Goal: Information Seeking & Learning: Learn about a topic

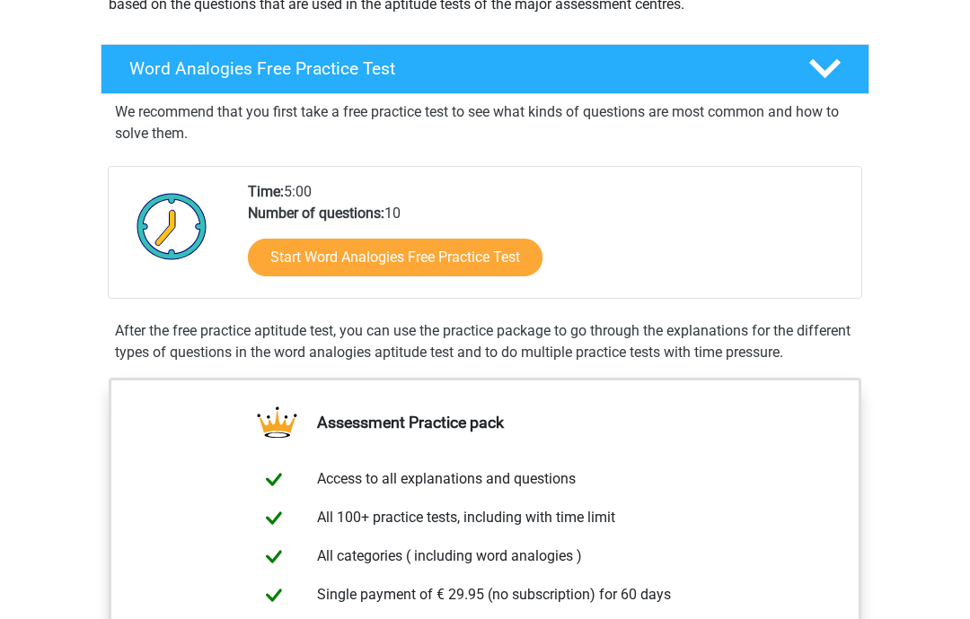
scroll to position [252, 0]
click at [399, 264] on link "Start Word Analogies Free Practice Test" at bounding box center [395, 258] width 294 height 38
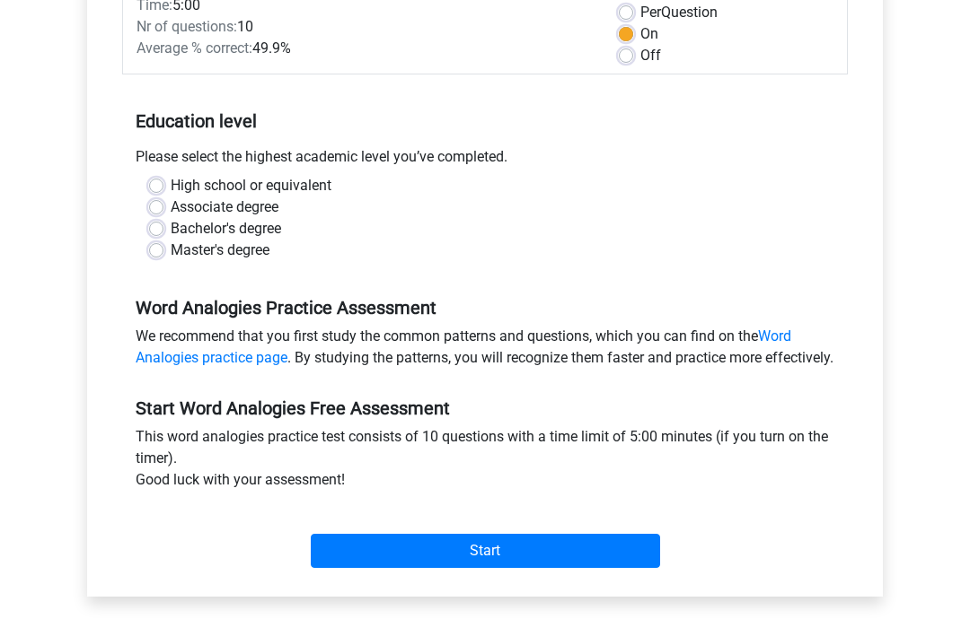
scroll to position [298, 0]
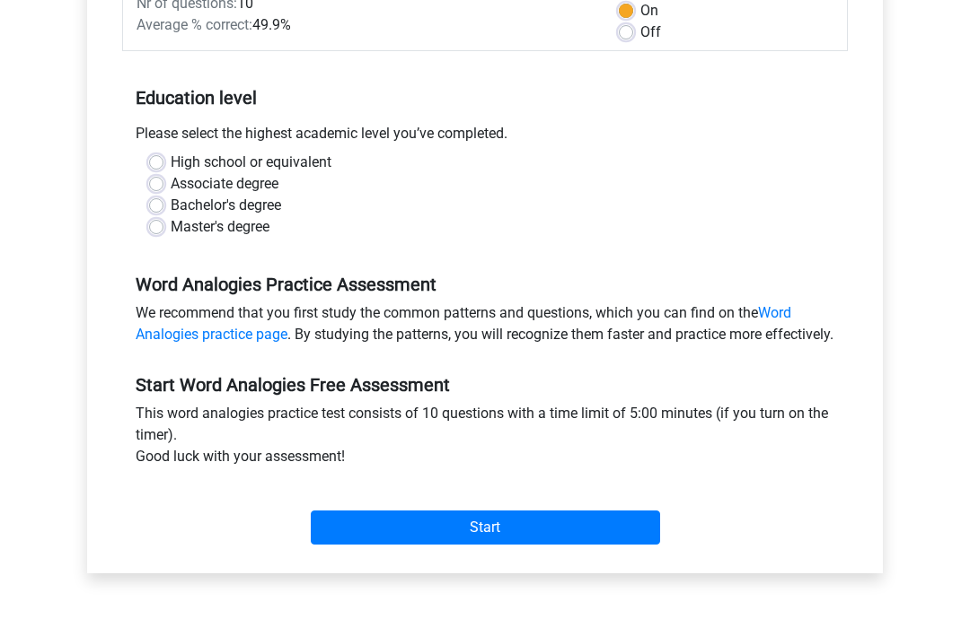
click at [472, 544] on input "Start" at bounding box center [485, 529] width 349 height 34
click at [496, 545] on input "Start" at bounding box center [485, 528] width 349 height 34
click at [468, 539] on input "Start" at bounding box center [485, 528] width 349 height 34
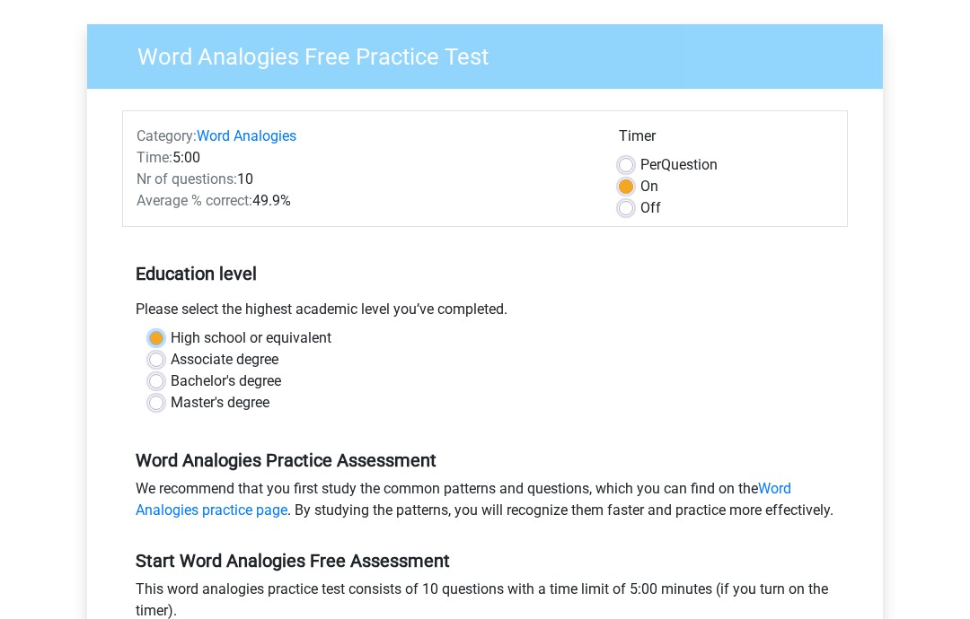
scroll to position [121, 0]
click at [171, 347] on label "High school or equivalent" at bounding box center [251, 340] width 161 height 22
click at [160, 347] on input "High school or equivalent" at bounding box center [156, 338] width 14 height 18
radio input "true"
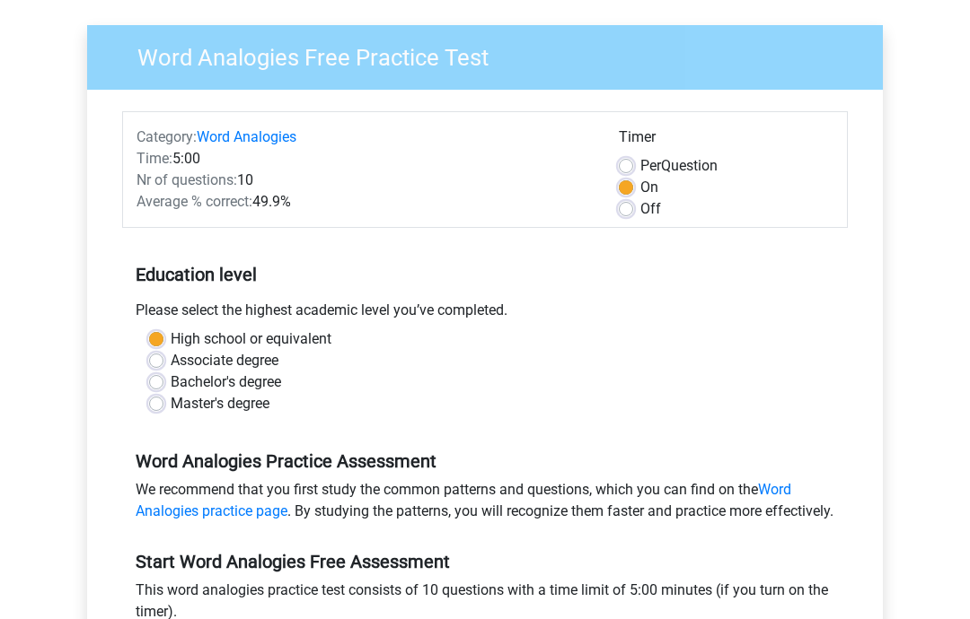
click at [171, 362] on label "Associate degree" at bounding box center [225, 361] width 108 height 22
click at [162, 362] on input "Associate degree" at bounding box center [156, 359] width 14 height 18
radio input "true"
click at [640, 161] on label "Per Question" at bounding box center [678, 166] width 77 height 22
click at [622, 161] on input "Per Question" at bounding box center [626, 164] width 14 height 18
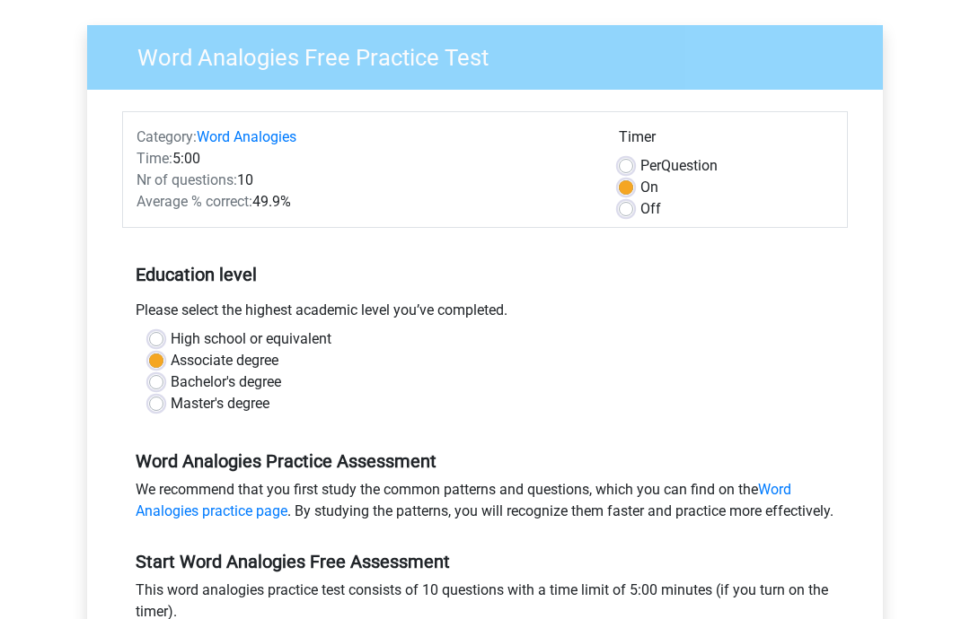
radio input "true"
click at [640, 188] on label "On" at bounding box center [649, 188] width 18 height 22
click at [627, 188] on input "On" at bounding box center [626, 186] width 14 height 18
radio input "true"
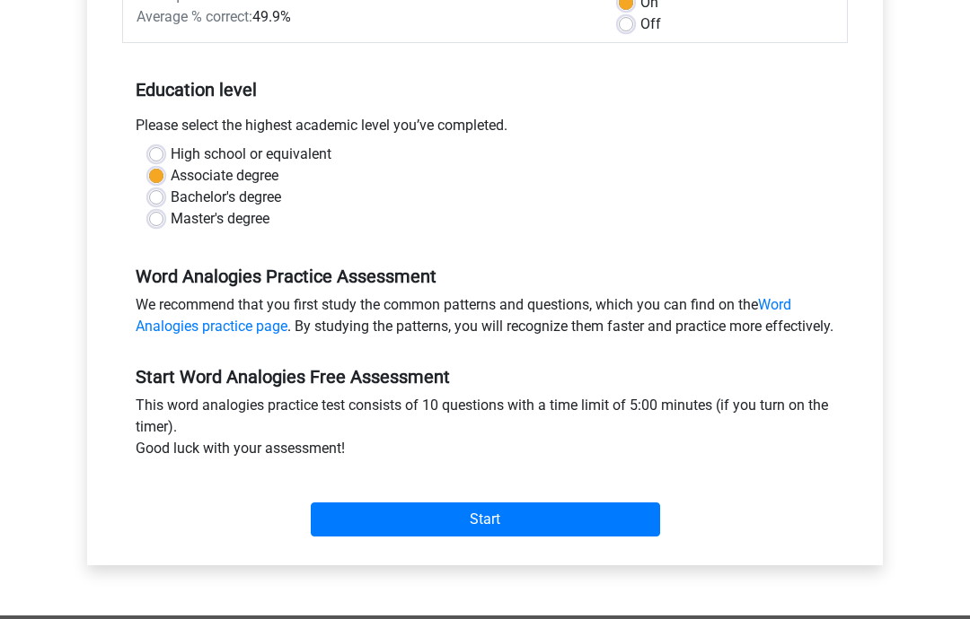
scroll to position [312, 0]
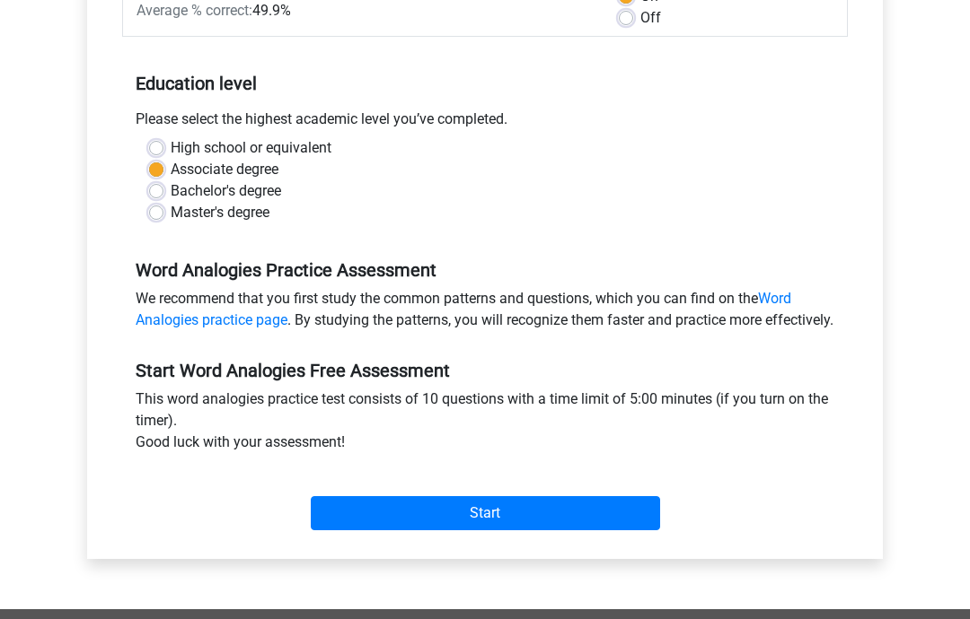
click at [490, 531] on input "Start" at bounding box center [485, 514] width 349 height 34
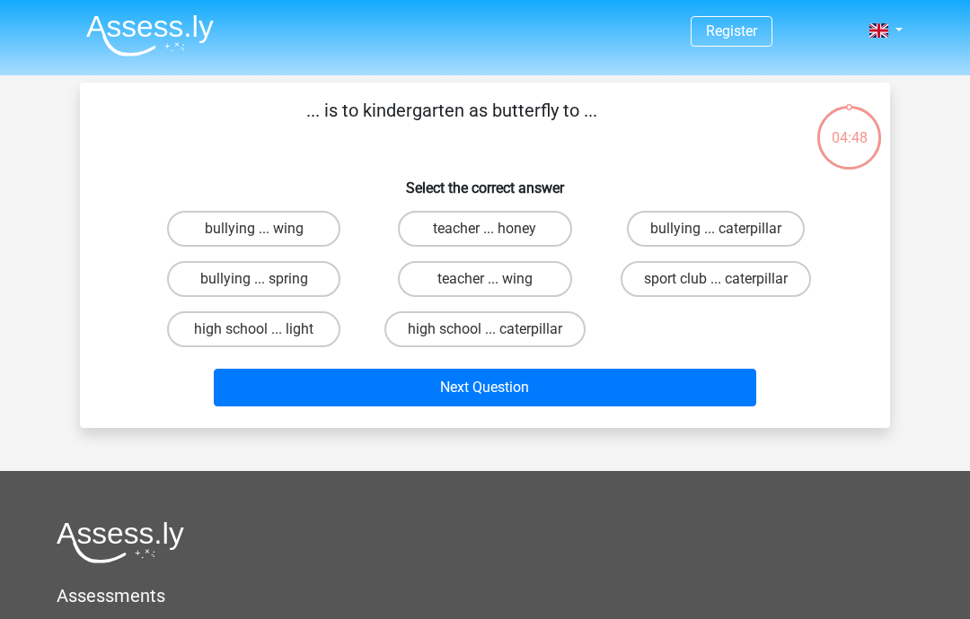
click at [483, 287] on label "teacher ... wing" at bounding box center [484, 279] width 173 height 36
click at [485, 287] on input "teacher ... wing" at bounding box center [491, 285] width 12 height 12
radio input "true"
click at [490, 384] on button "Next Question" at bounding box center [485, 388] width 543 height 38
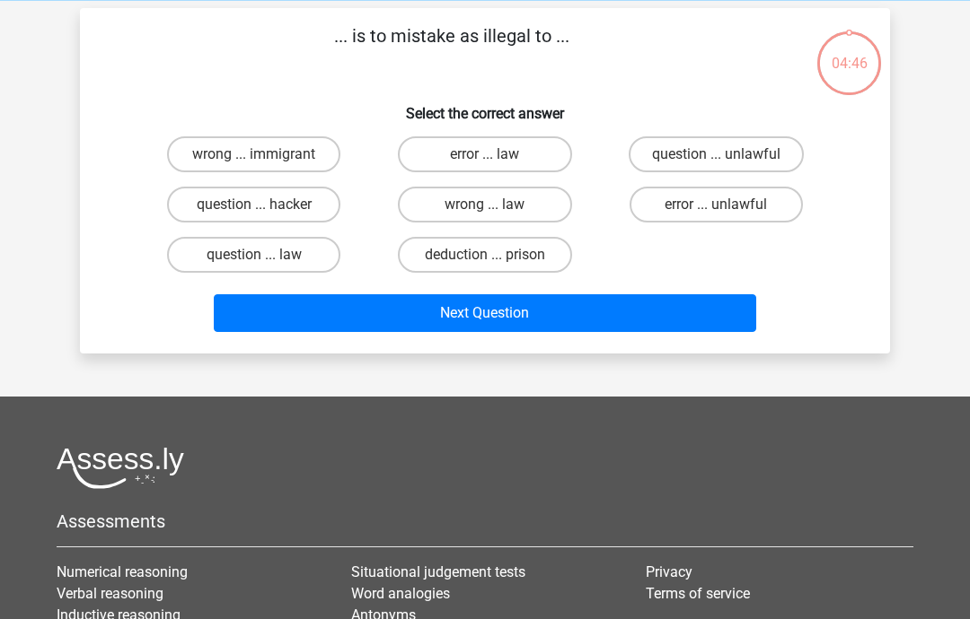
scroll to position [83, 0]
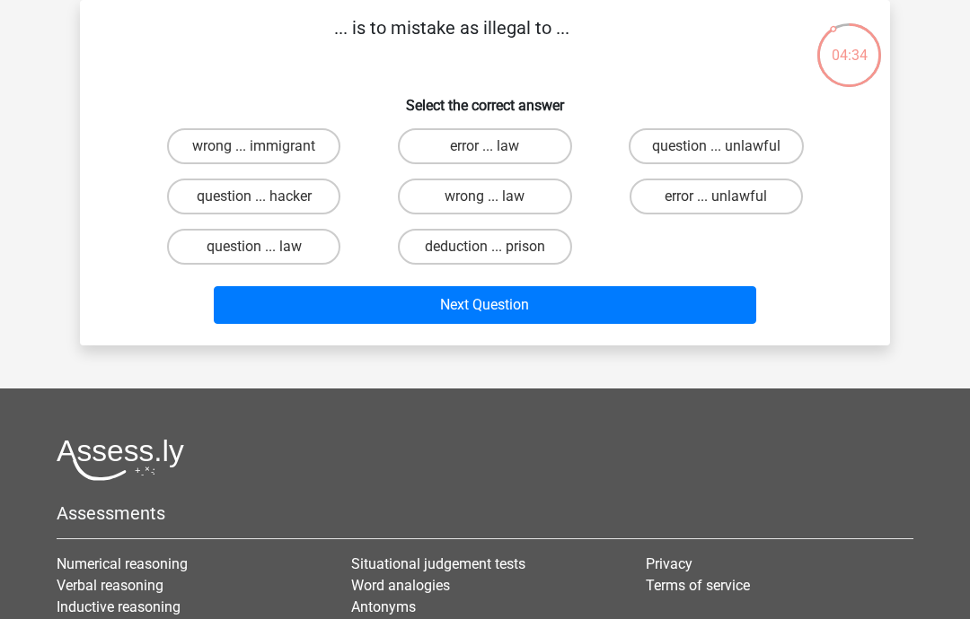
click at [496, 148] on input "error ... law" at bounding box center [491, 152] width 12 height 12
radio input "true"
click at [486, 303] on button "Next Question" at bounding box center [485, 305] width 543 height 38
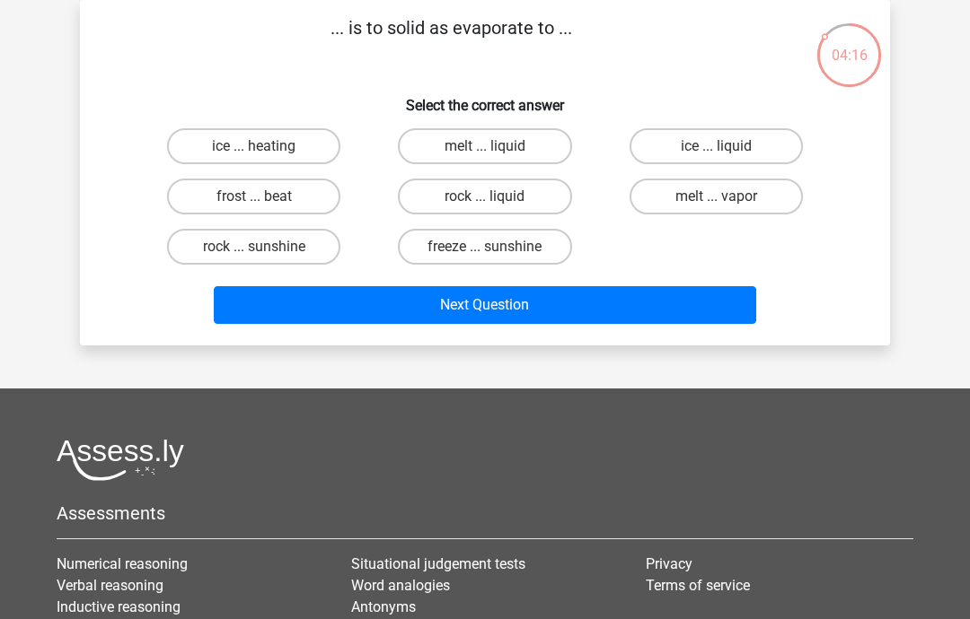
click at [264, 142] on label "ice ... heating" at bounding box center [253, 146] width 173 height 36
click at [264, 146] on input "ice ... heating" at bounding box center [260, 152] width 12 height 12
radio input "true"
click at [497, 303] on button "Next Question" at bounding box center [485, 305] width 543 height 38
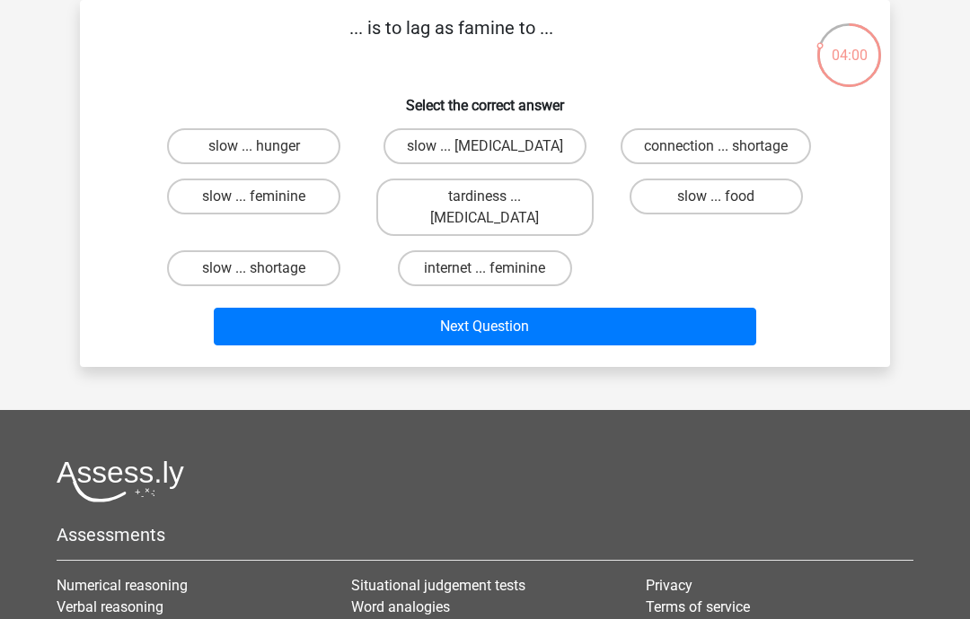
click at [513, 196] on label "tardiness ... [MEDICAL_DATA]" at bounding box center [484, 207] width 216 height 57
click at [496, 197] on input "tardiness ... [MEDICAL_DATA]" at bounding box center [491, 203] width 12 height 12
radio input "true"
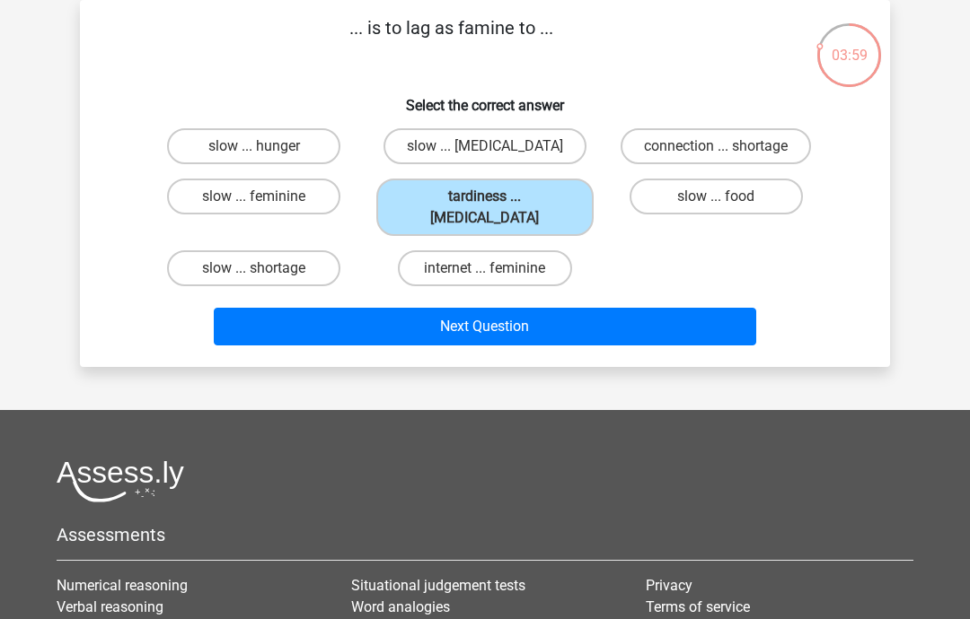
click at [499, 308] on button "Next Question" at bounding box center [485, 327] width 543 height 38
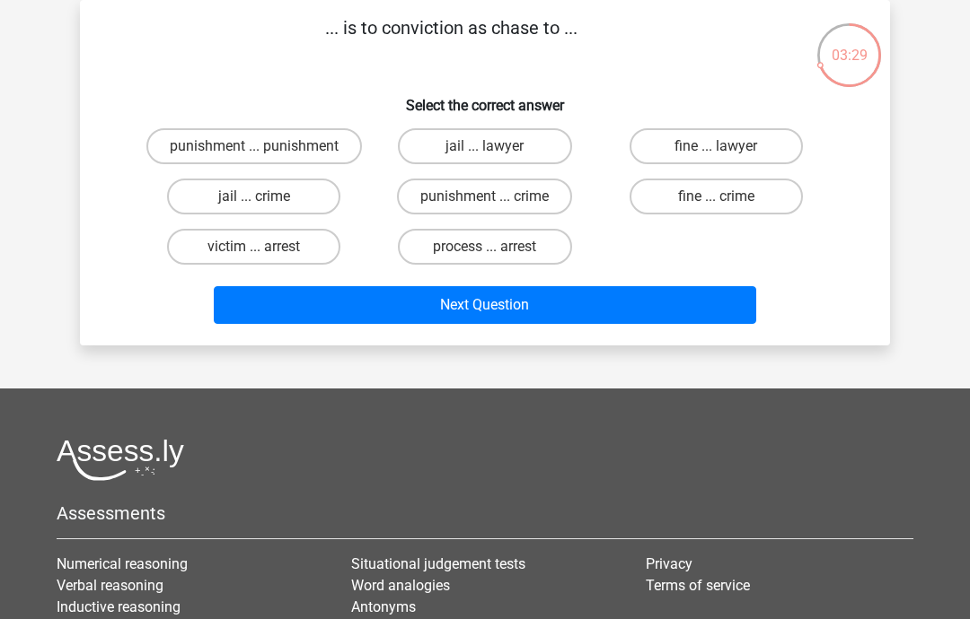
click at [435, 197] on label "punishment ... crime" at bounding box center [484, 197] width 175 height 36
click at [485, 197] on input "punishment ... crime" at bounding box center [491, 203] width 12 height 12
radio input "true"
click at [523, 303] on button "Next Question" at bounding box center [485, 305] width 543 height 38
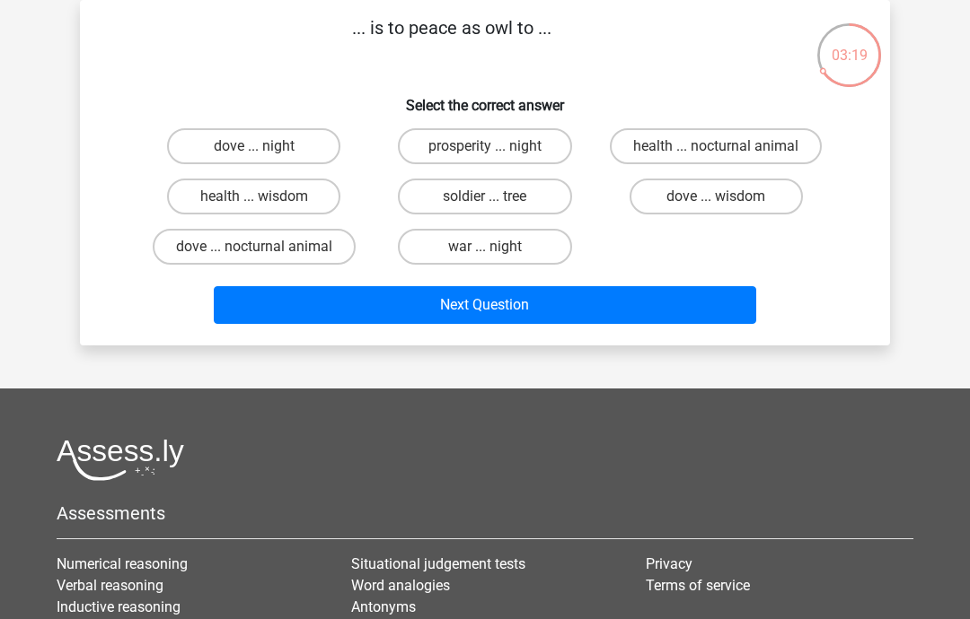
click at [296, 146] on label "dove ... night" at bounding box center [253, 146] width 173 height 36
click at [266, 146] on input "dove ... night" at bounding box center [260, 152] width 12 height 12
radio input "true"
click at [464, 302] on button "Next Question" at bounding box center [485, 305] width 543 height 38
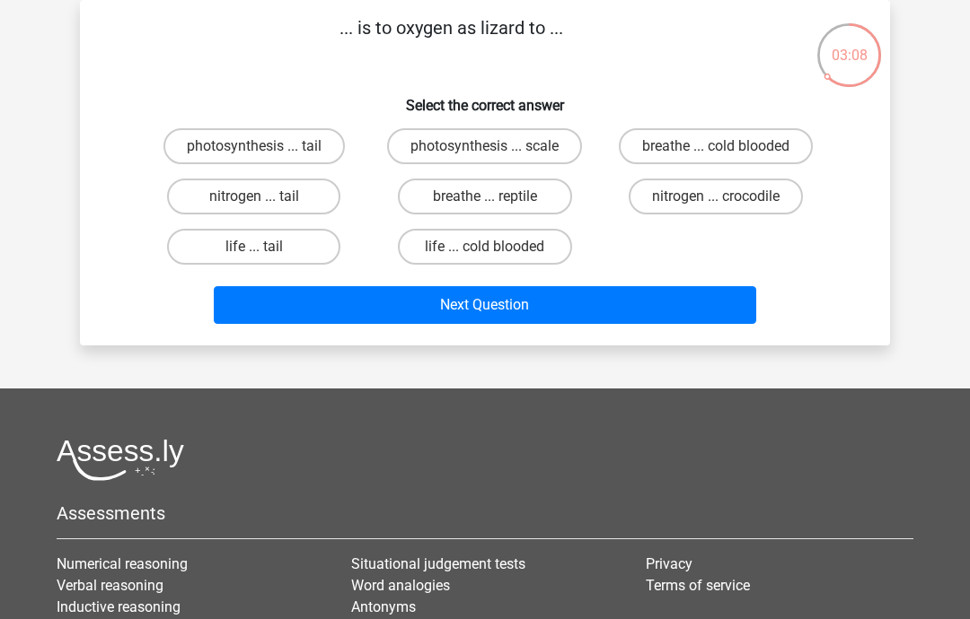
click at [513, 199] on label "breathe ... reptile" at bounding box center [484, 197] width 173 height 36
click at [496, 199] on input "breathe ... reptile" at bounding box center [491, 203] width 12 height 12
radio input "true"
click at [467, 300] on button "Next Question" at bounding box center [485, 305] width 543 height 38
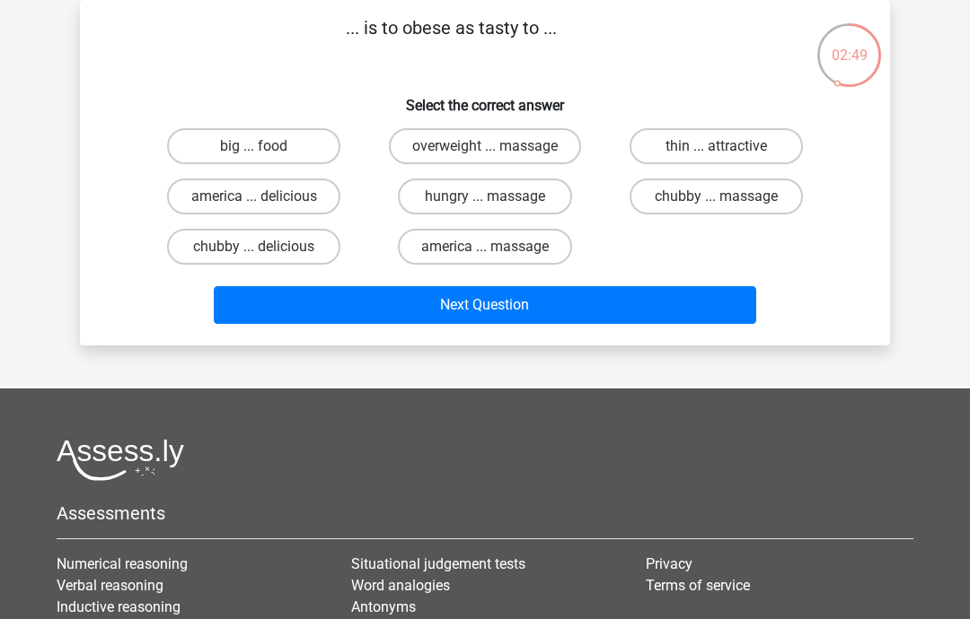
click at [272, 152] on label "big ... food" at bounding box center [253, 146] width 173 height 36
click at [266, 152] on input "big ... food" at bounding box center [260, 152] width 12 height 12
radio input "true"
click at [452, 303] on button "Next Question" at bounding box center [485, 305] width 543 height 38
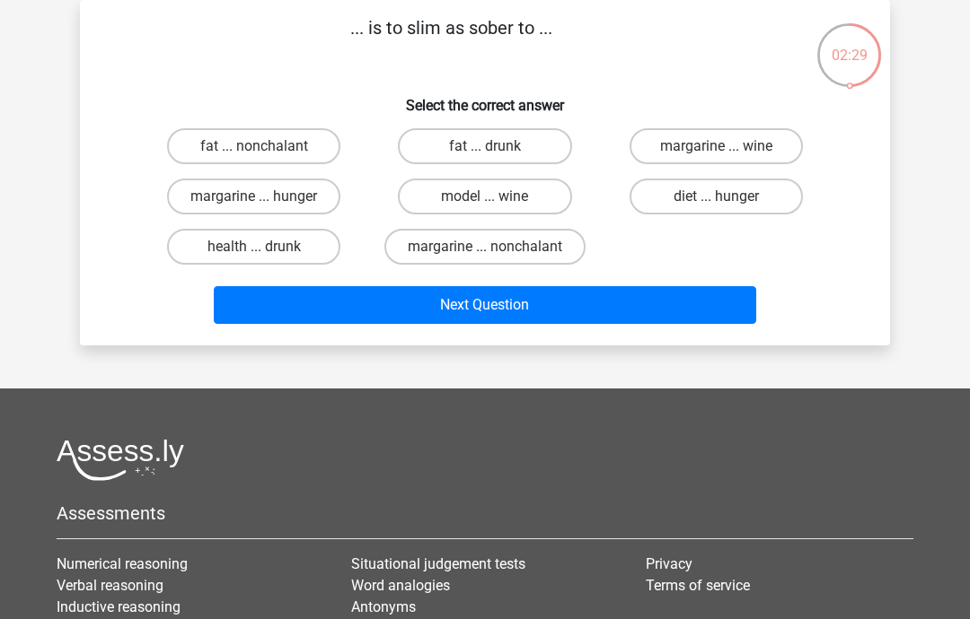
click at [674, 205] on label "diet ... hunger" at bounding box center [715, 197] width 173 height 36
click at [715, 205] on input "diet ... hunger" at bounding box center [721, 203] width 12 height 12
radio input "true"
click at [519, 293] on button "Next Question" at bounding box center [485, 305] width 543 height 38
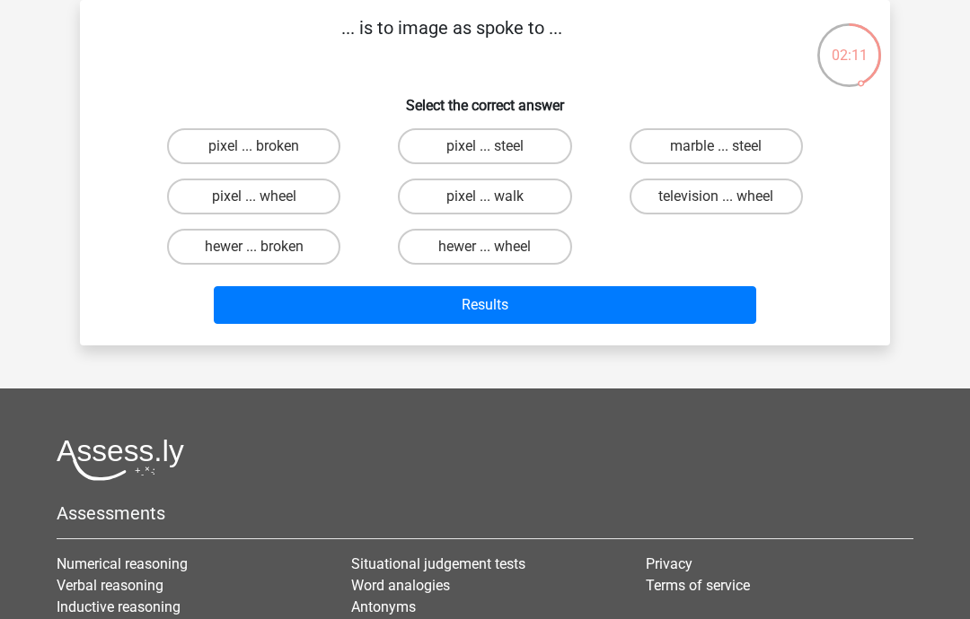
click at [496, 205] on input "pixel ... walk" at bounding box center [491, 203] width 12 height 12
radio input "true"
click at [465, 308] on button "Results" at bounding box center [485, 305] width 543 height 38
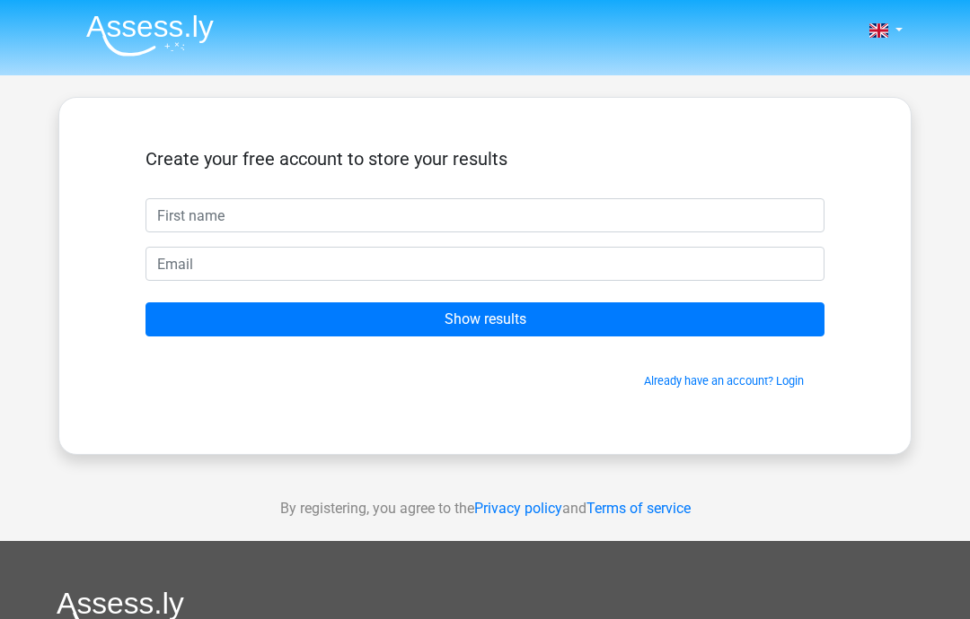
click at [244, 214] on input "text" at bounding box center [484, 215] width 679 height 34
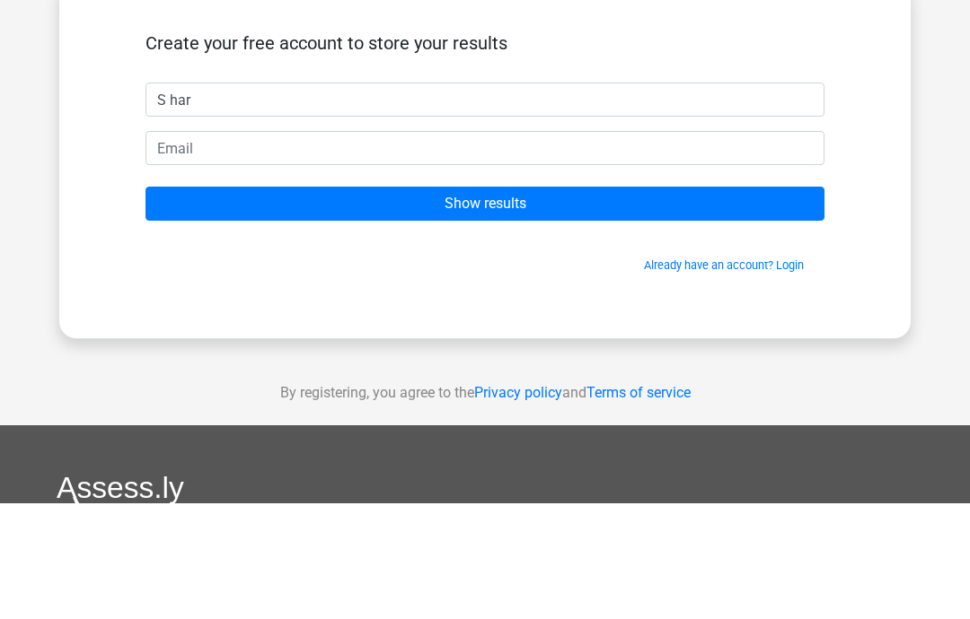
type input "S har"
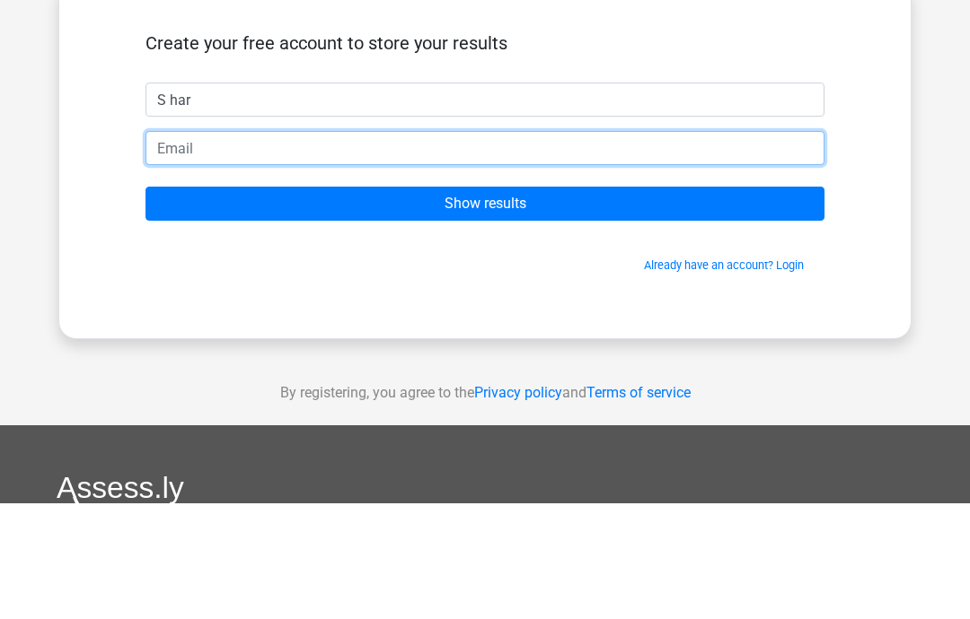
click at [259, 247] on input "email" at bounding box center [484, 264] width 679 height 34
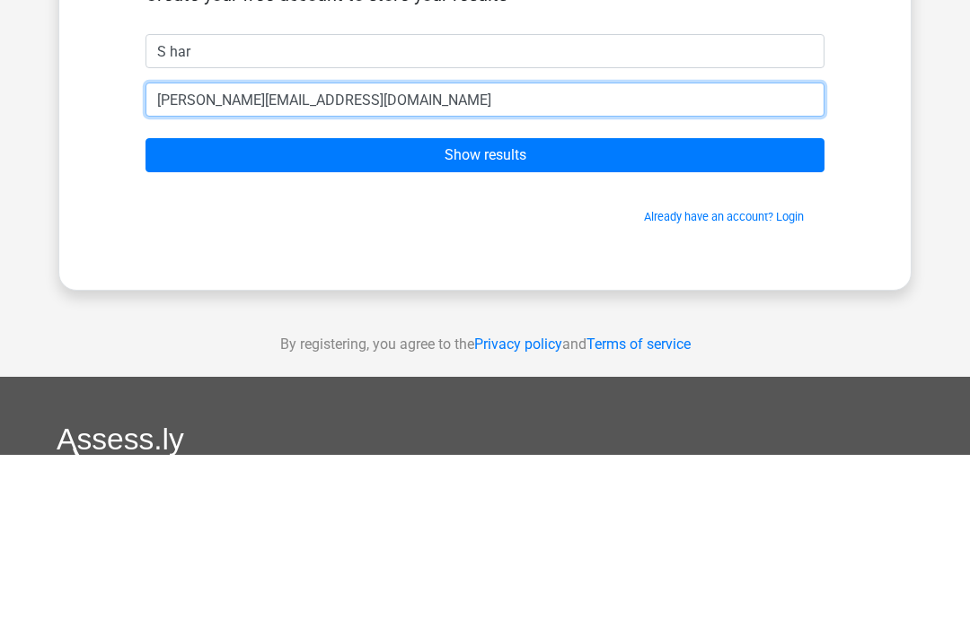
type input "susanharl@hotmail.co.uk"
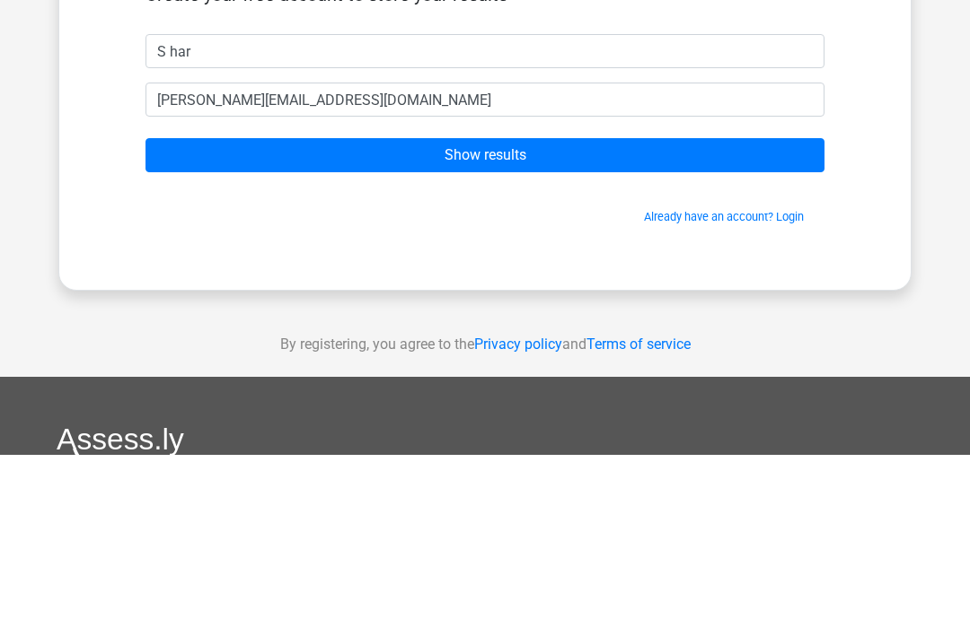
click at [559, 303] on input "Show results" at bounding box center [484, 320] width 679 height 34
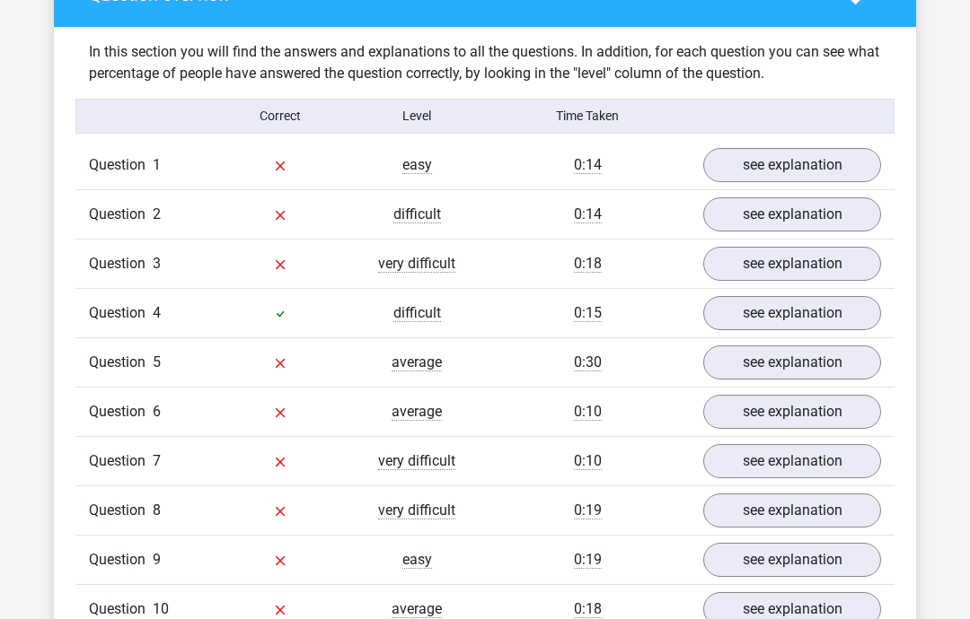
scroll to position [1323, 0]
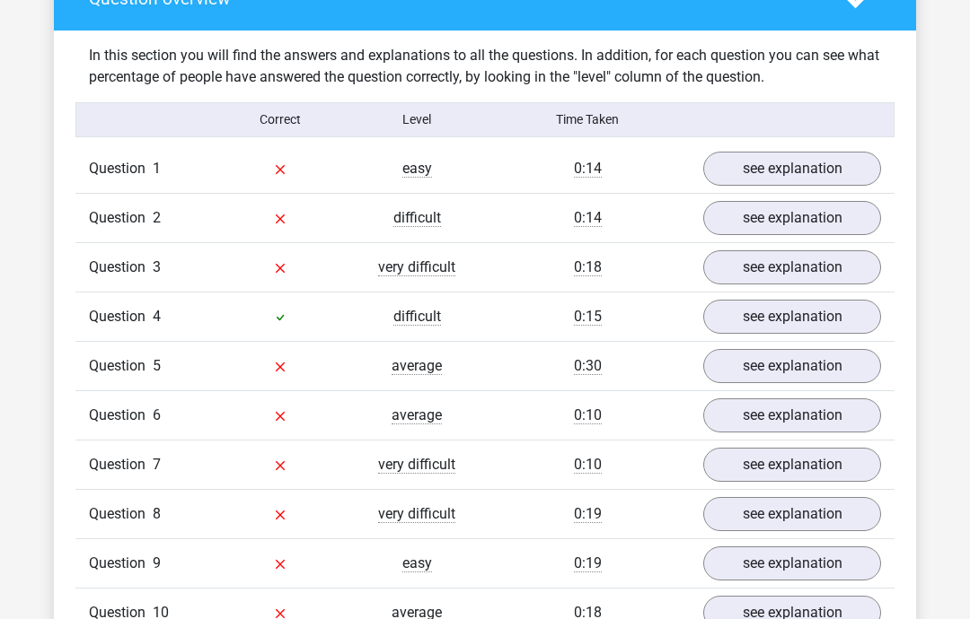
click at [781, 167] on link "see explanation" at bounding box center [792, 169] width 178 height 34
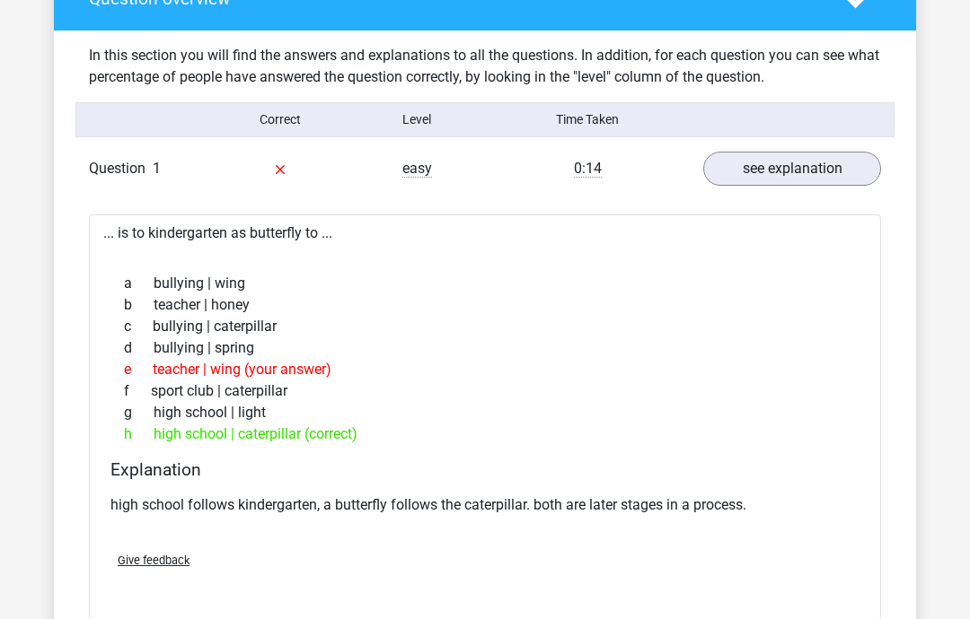
click at [722, 167] on link "see explanation" at bounding box center [792, 169] width 178 height 34
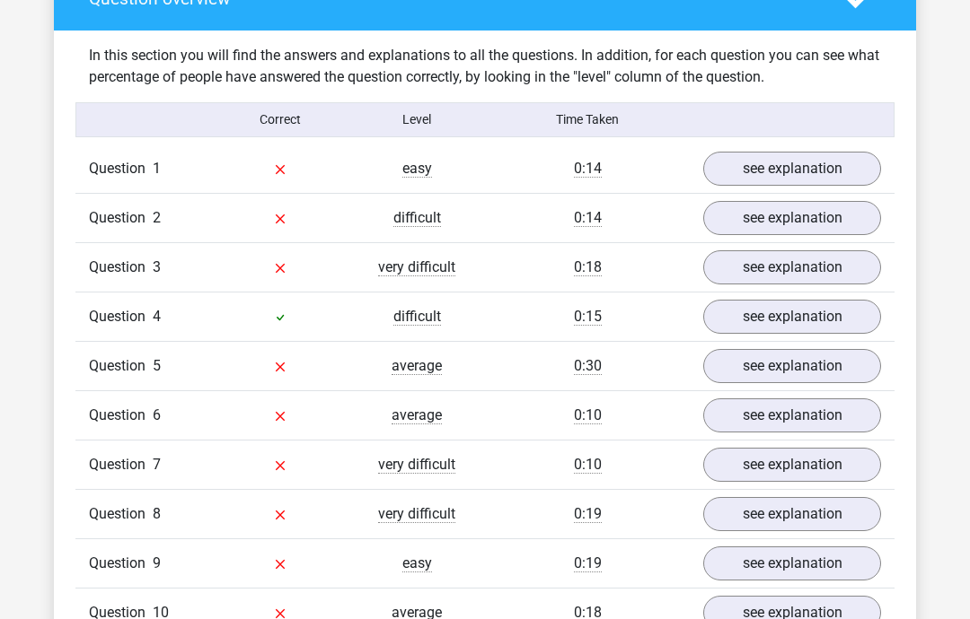
click at [765, 220] on link "see explanation" at bounding box center [792, 218] width 178 height 34
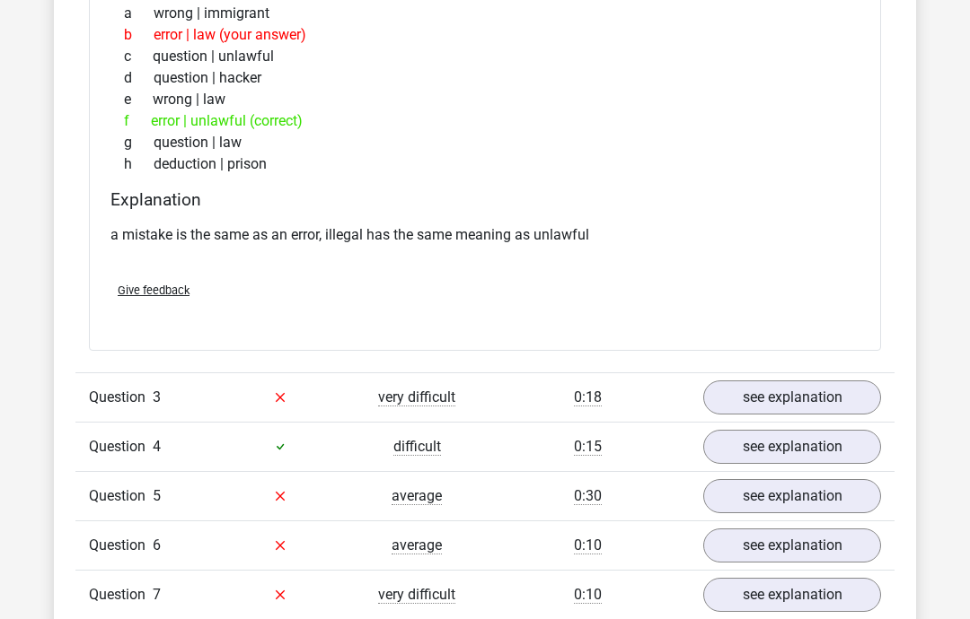
scroll to position [1660, 0]
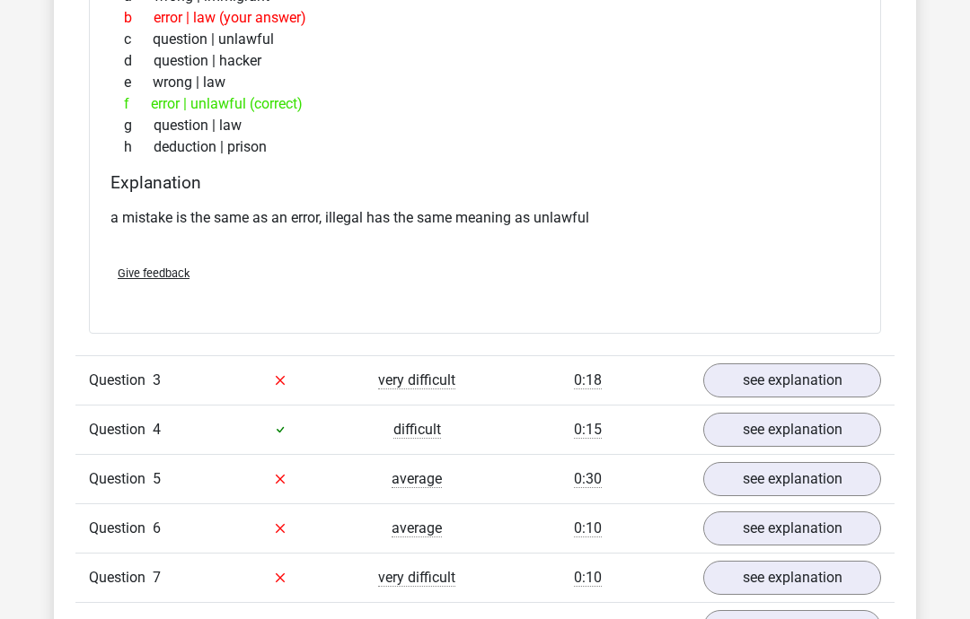
click at [763, 374] on link "see explanation" at bounding box center [792, 381] width 178 height 34
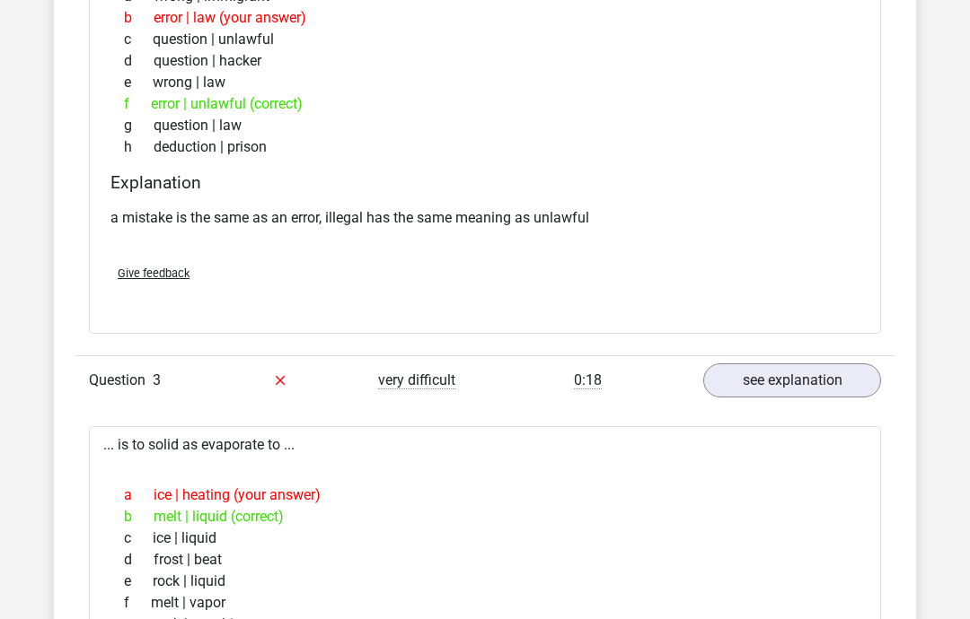
click at [289, 478] on div "a ice | heating (your answer) b melt | liquid (correct) c ice | liquid d frost …" at bounding box center [484, 571] width 749 height 187
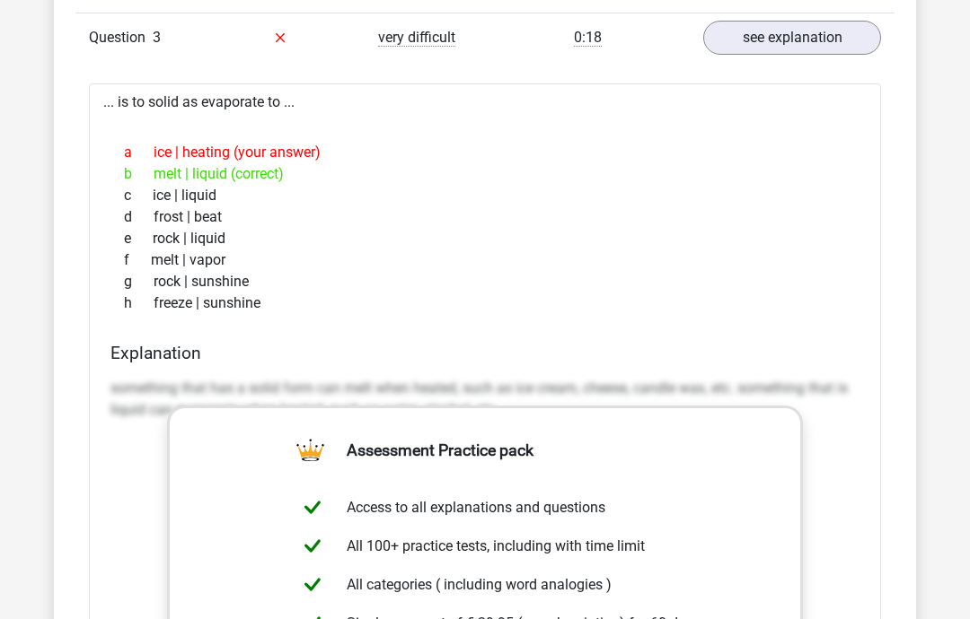
scroll to position [1993, 0]
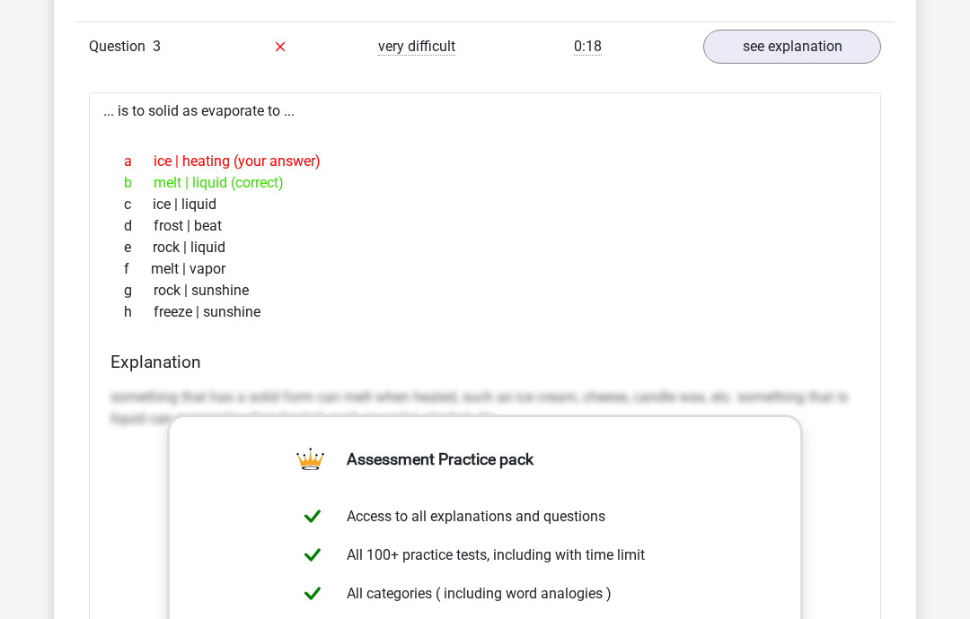
click at [513, 298] on div "g rock | sunshine" at bounding box center [484, 292] width 749 height 22
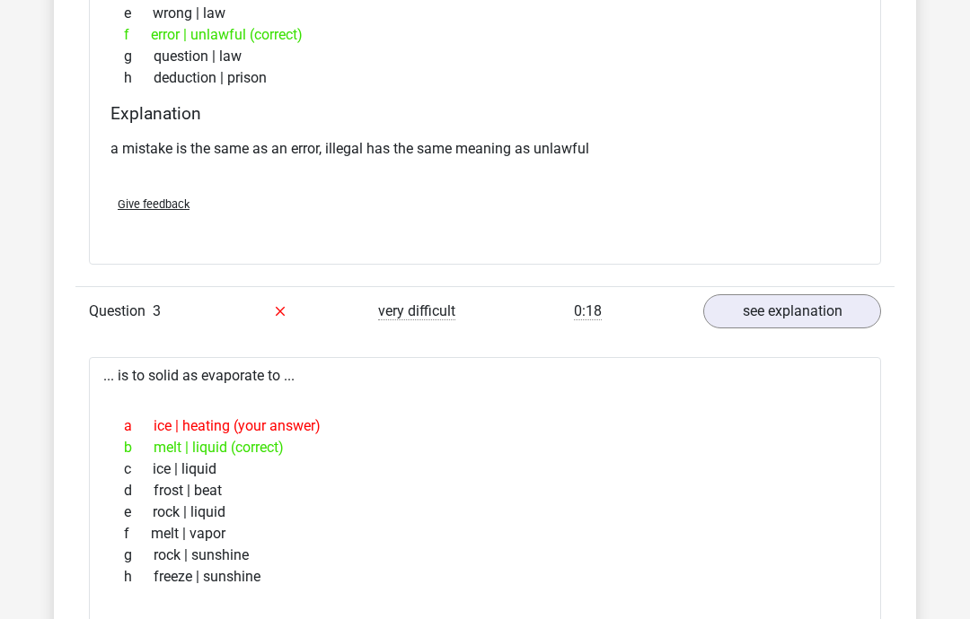
scroll to position [1729, 0]
click at [763, 313] on link "see explanation" at bounding box center [792, 311] width 178 height 34
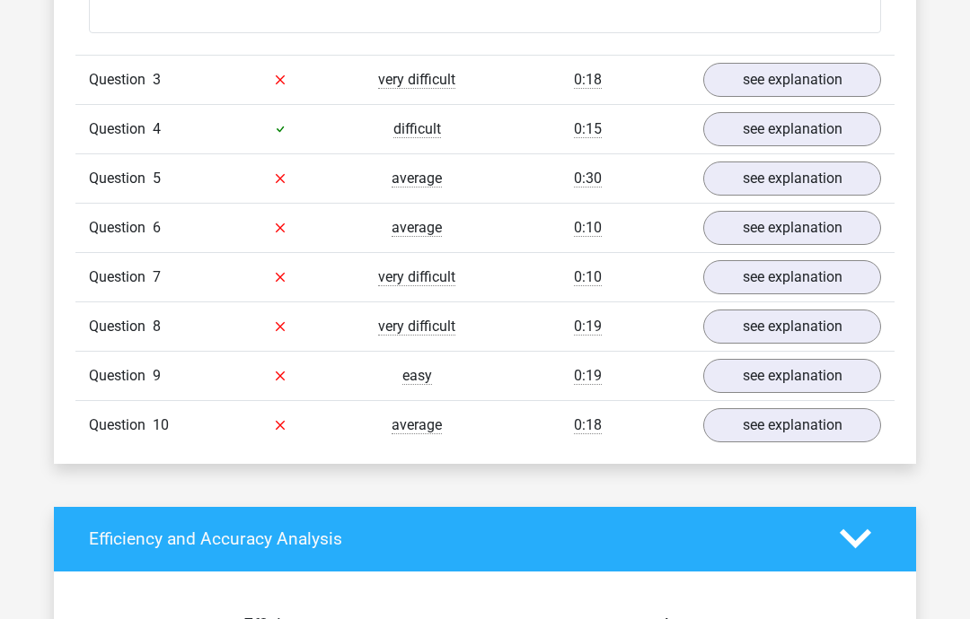
scroll to position [1961, 0]
click at [774, 228] on link "see explanation" at bounding box center [792, 228] width 178 height 34
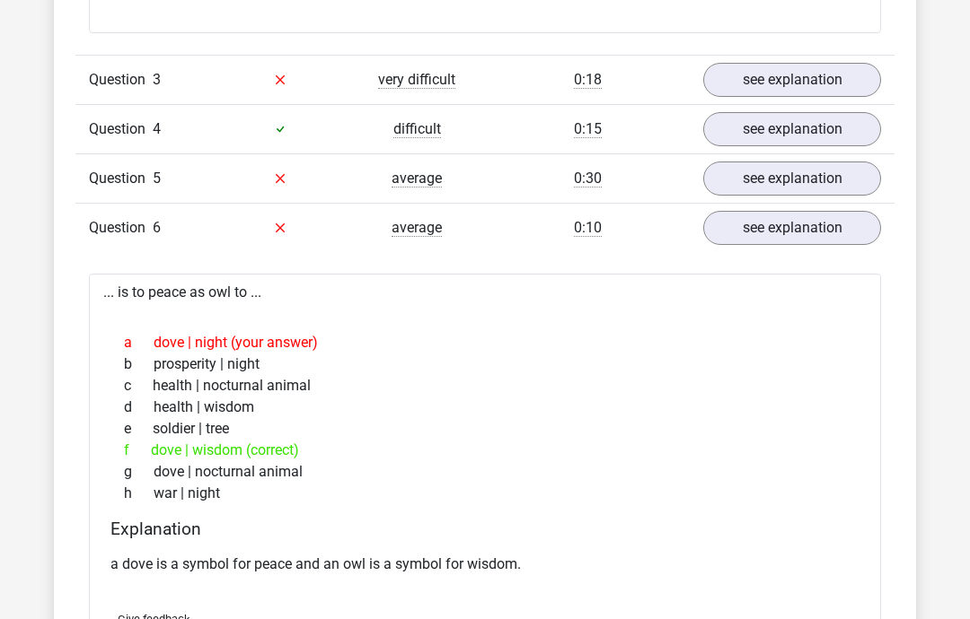
click at [271, 457] on div "f dove | wisdom (correct)" at bounding box center [484, 451] width 749 height 22
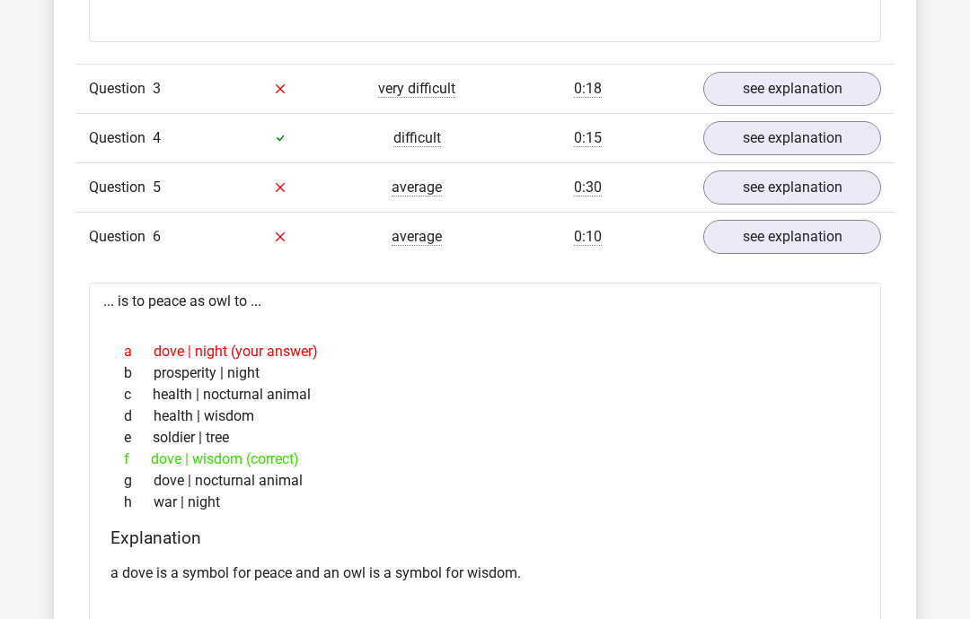
scroll to position [1952, 0]
click at [777, 193] on link "see explanation" at bounding box center [792, 188] width 178 height 34
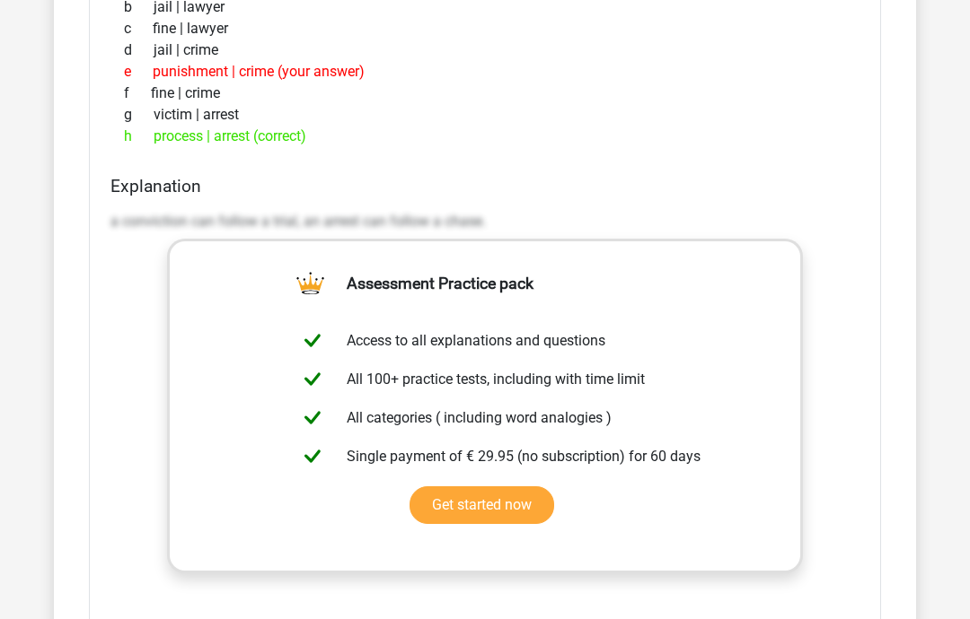
scroll to position [2162, 0]
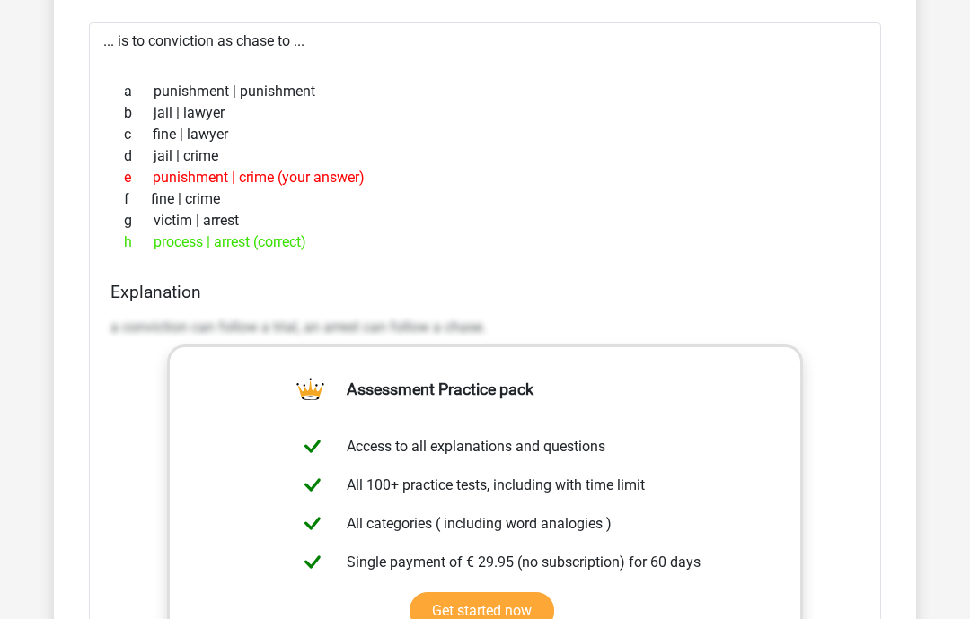
click at [293, 323] on p "a conviction can follow a trial, an arrest can follow a chase." at bounding box center [484, 329] width 749 height 22
click at [328, 318] on p "a conviction can follow a trial, an arrest can follow a chase." at bounding box center [484, 329] width 749 height 22
click at [204, 212] on div "g victim | arrest" at bounding box center [484, 222] width 749 height 22
click at [265, 245] on div "h process | arrest (correct)" at bounding box center [484, 244] width 749 height 22
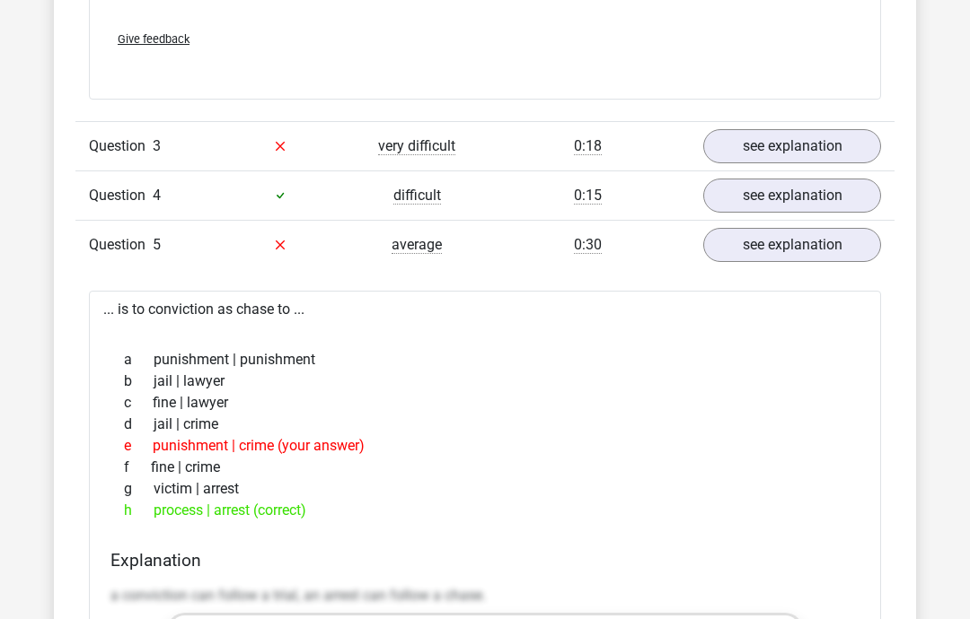
scroll to position [1889, 0]
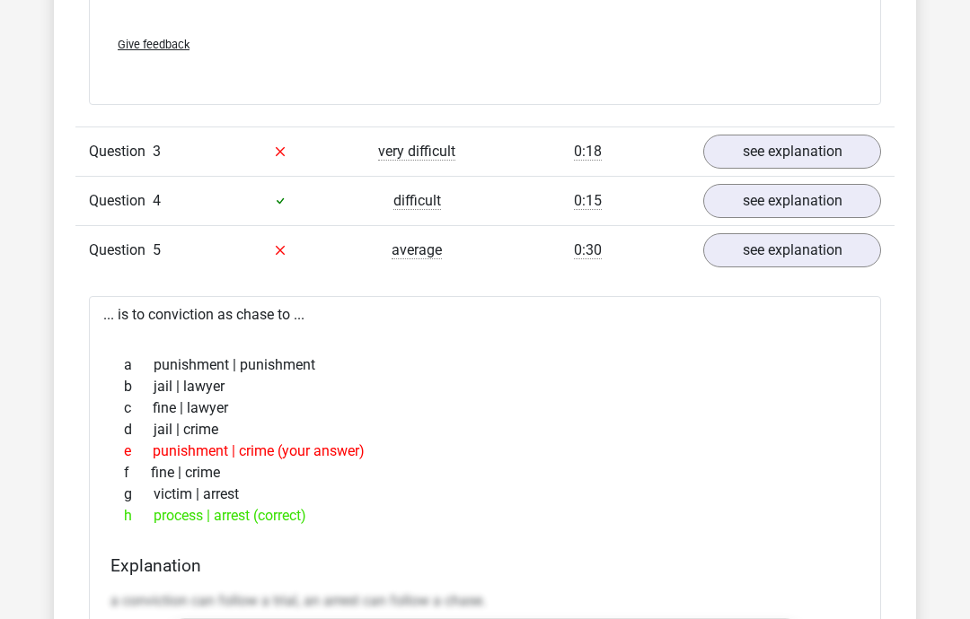
click at [759, 152] on link "see explanation" at bounding box center [792, 152] width 178 height 34
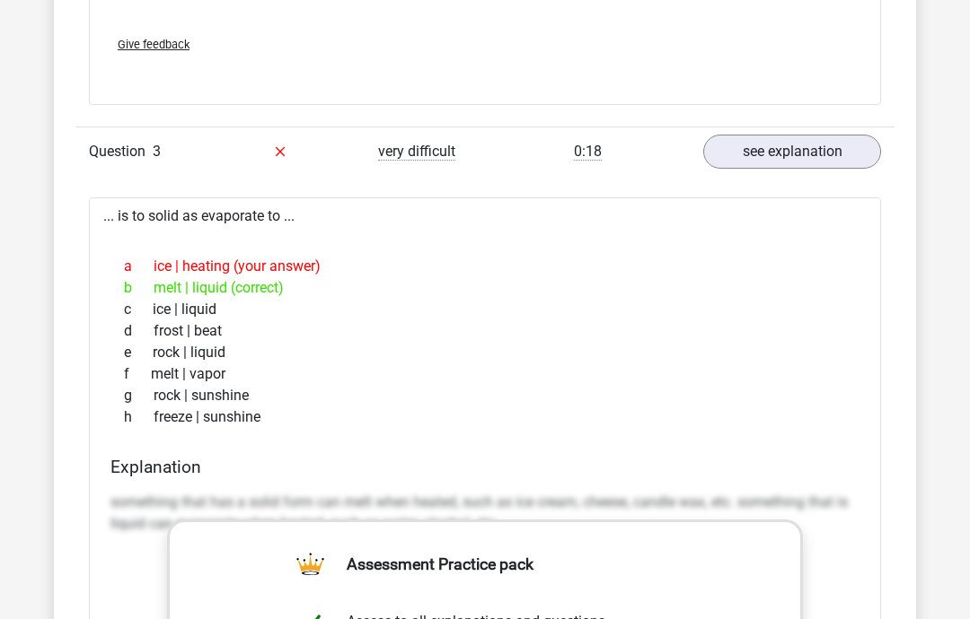
click at [263, 281] on div "b melt | liquid (correct)" at bounding box center [484, 288] width 749 height 22
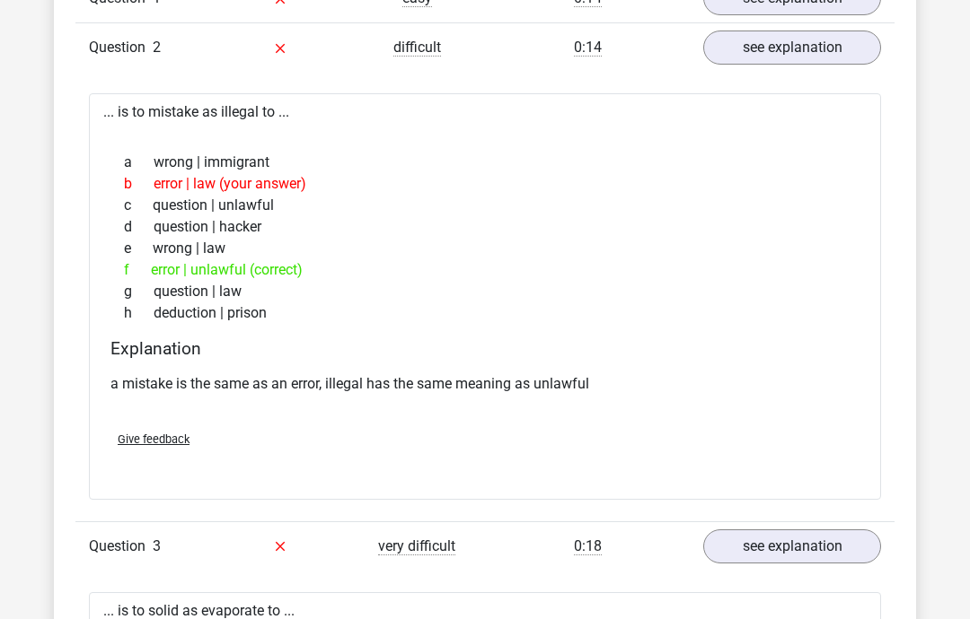
scroll to position [1522, 0]
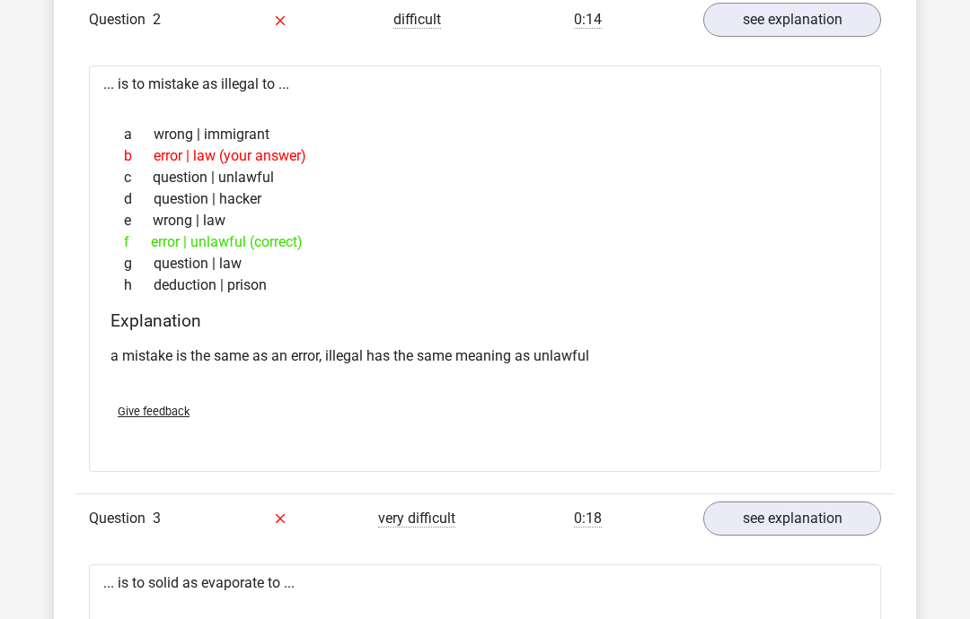
click at [502, 417] on div "Give feedback" at bounding box center [484, 412] width 763 height 46
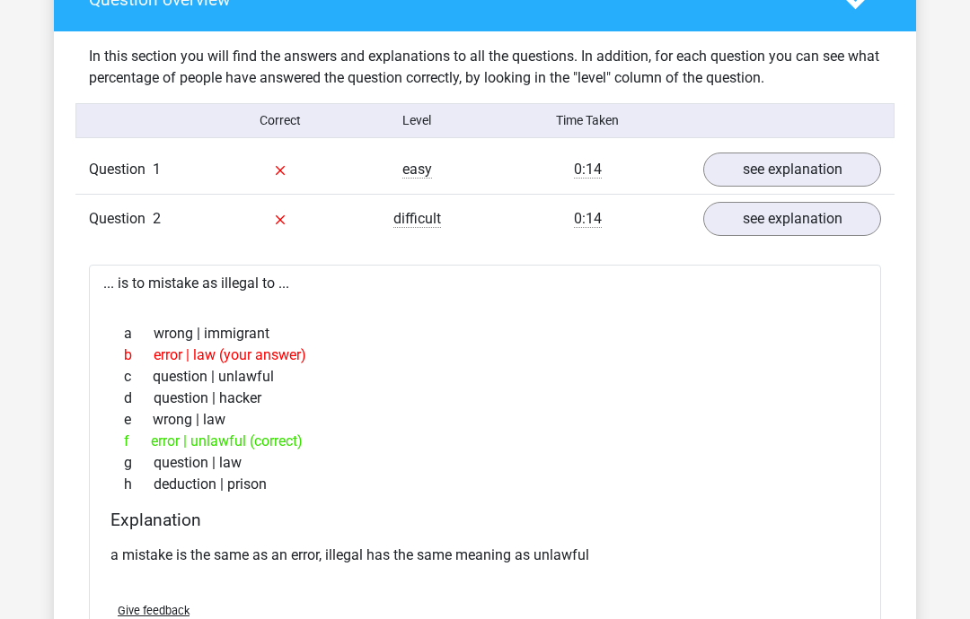
scroll to position [1321, 0]
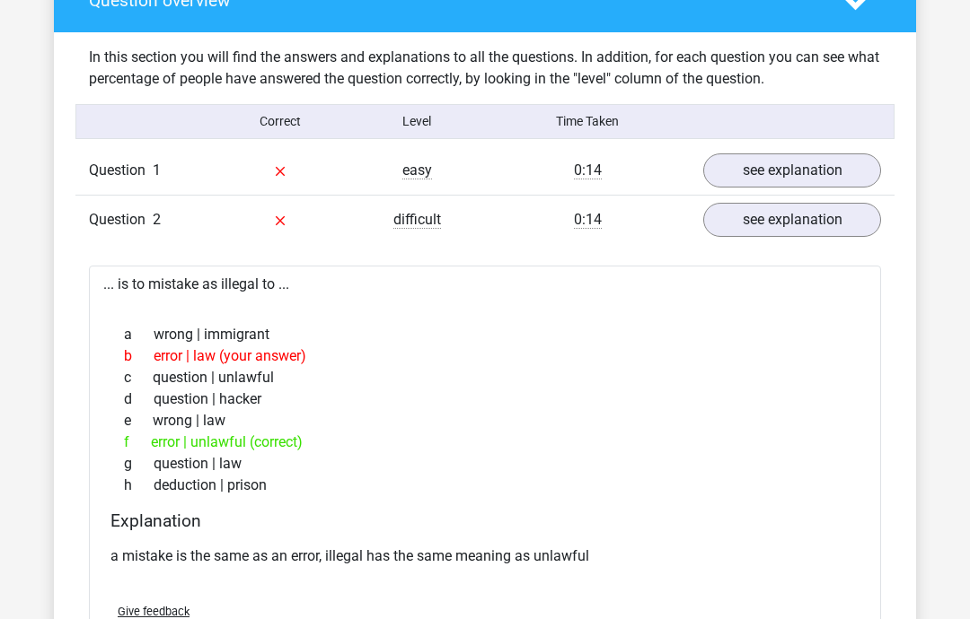
click at [771, 171] on link "see explanation" at bounding box center [792, 171] width 178 height 34
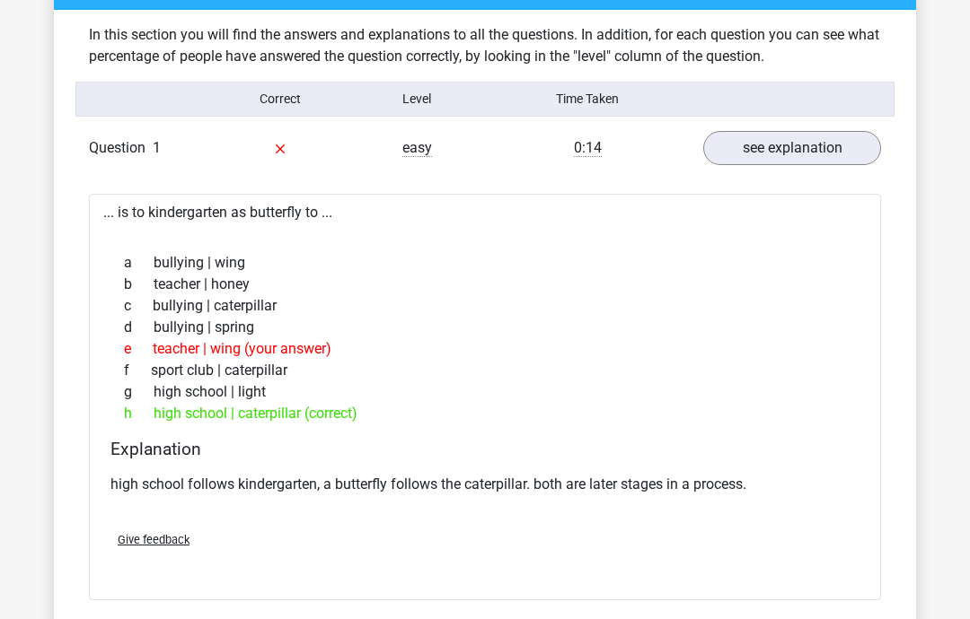
scroll to position [1352, 0]
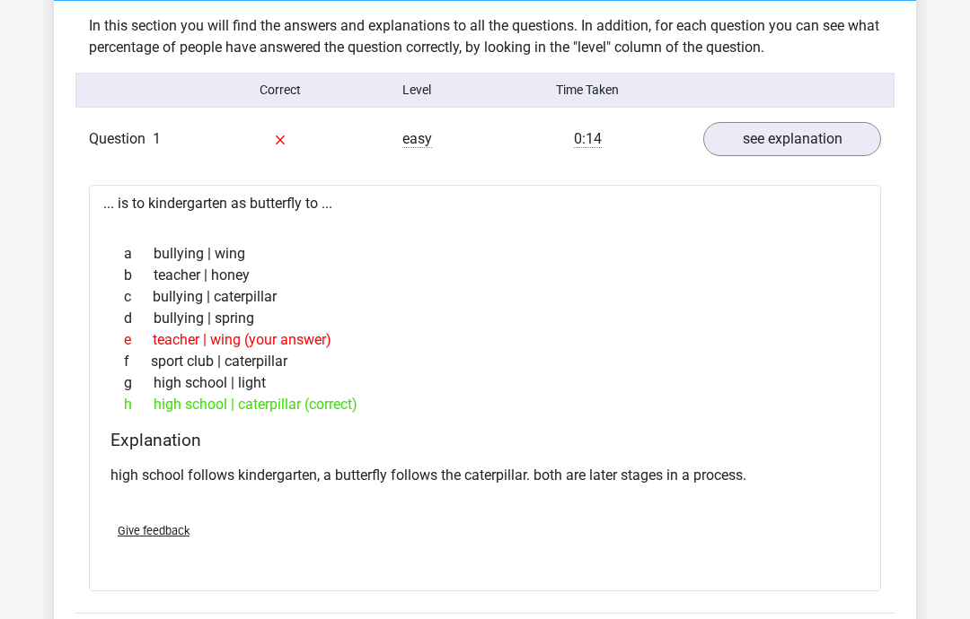
click at [776, 140] on link "see explanation" at bounding box center [792, 140] width 178 height 34
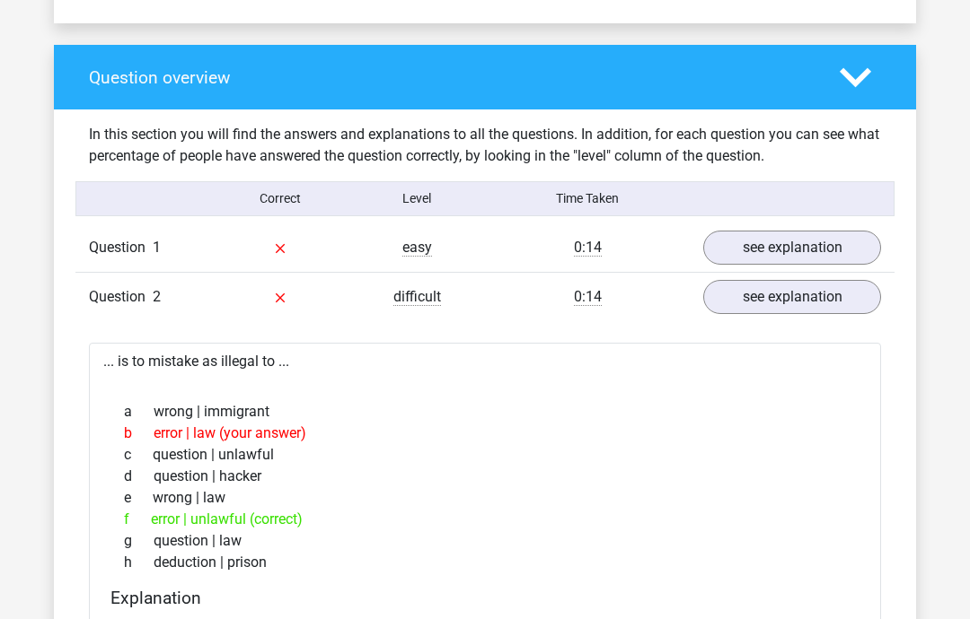
scroll to position [1244, 0]
click at [769, 252] on link "see explanation" at bounding box center [792, 248] width 178 height 34
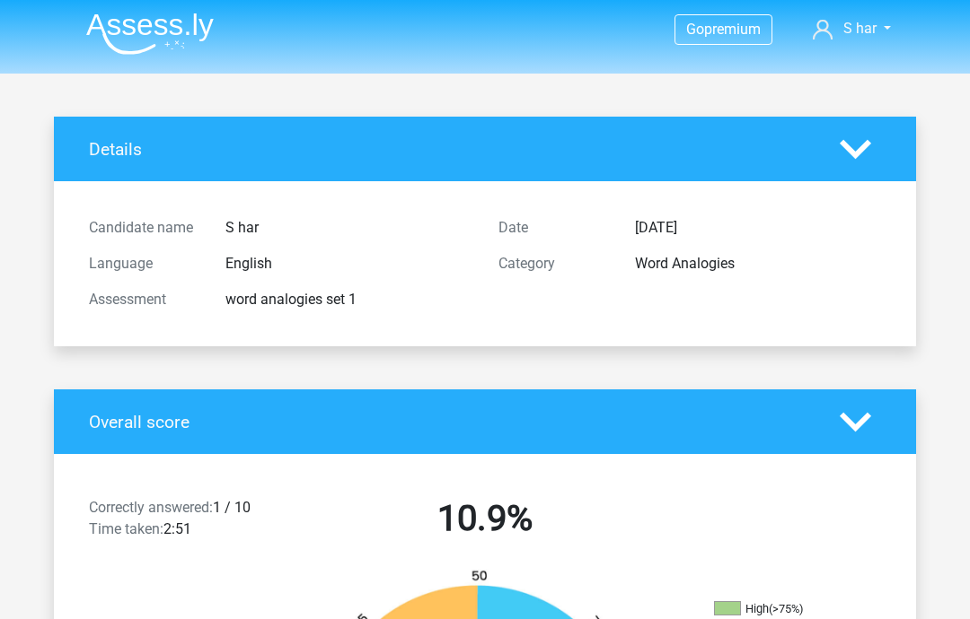
scroll to position [0, 0]
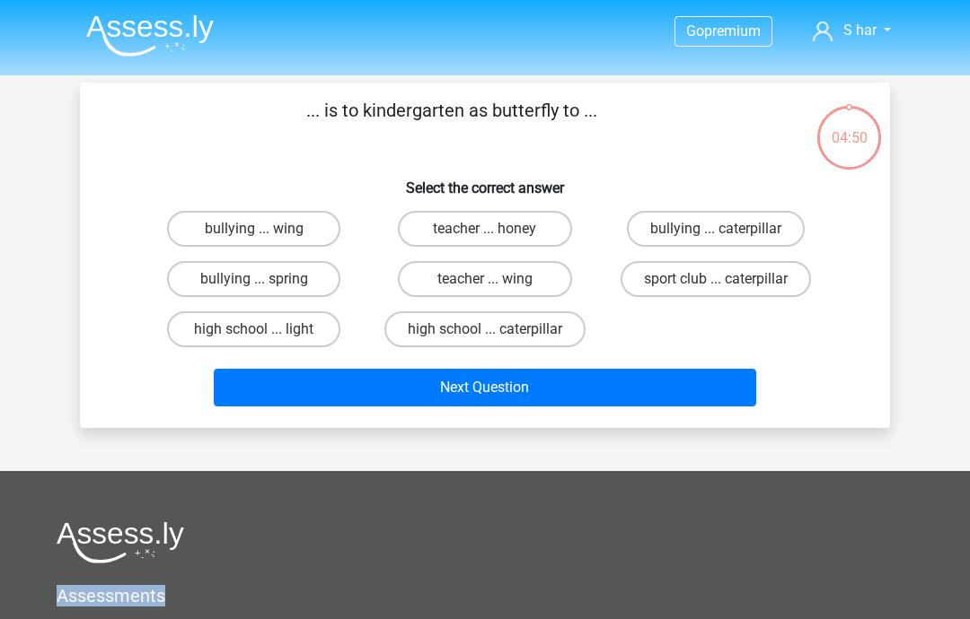
click at [468, 333] on label "high school ... caterpillar" at bounding box center [484, 329] width 201 height 36
click at [485, 333] on input "high school ... caterpillar" at bounding box center [491, 335] width 12 height 12
radio input "true"
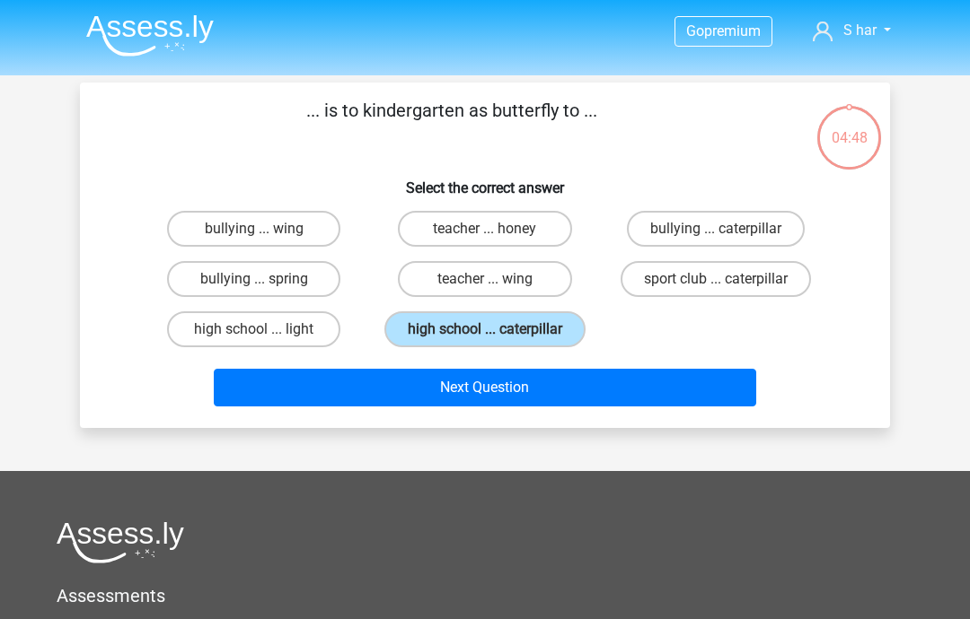
click at [443, 382] on button "Next Question" at bounding box center [485, 388] width 543 height 38
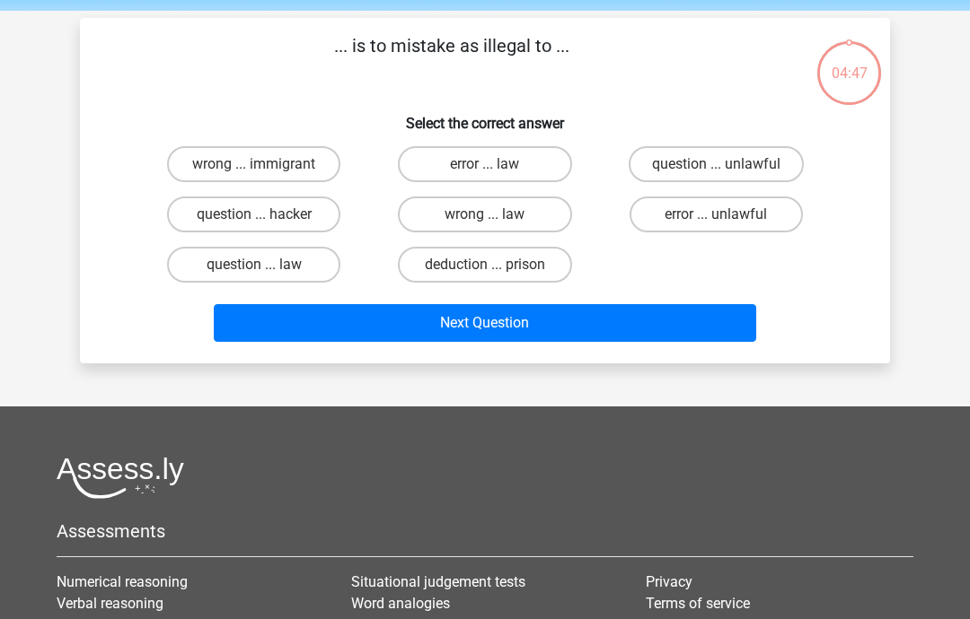
scroll to position [83, 0]
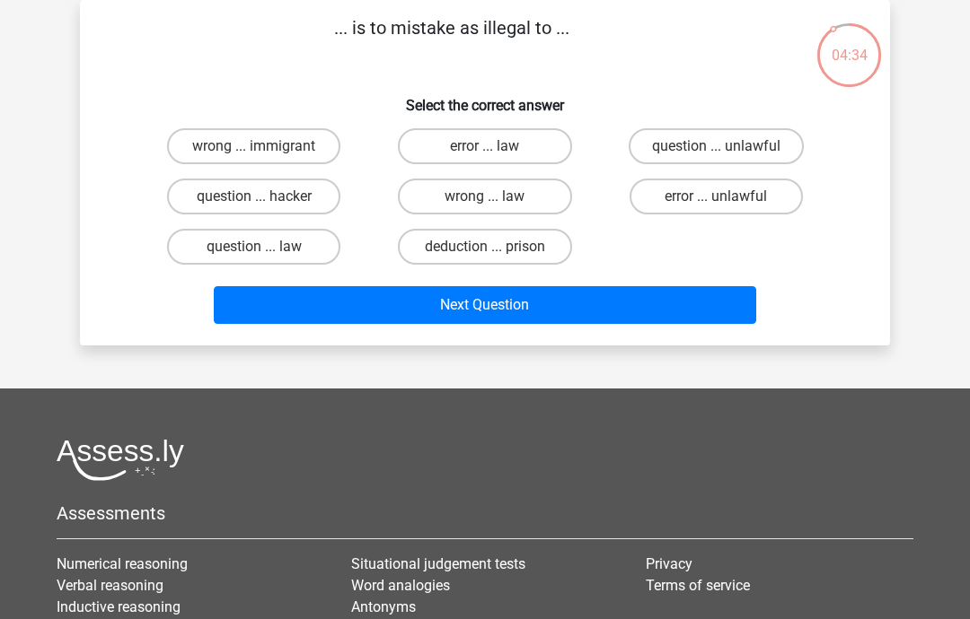
click at [717, 194] on label "error ... unlawful" at bounding box center [715, 197] width 173 height 36
click at [717, 197] on input "error ... unlawful" at bounding box center [721, 203] width 12 height 12
radio input "true"
click at [556, 296] on button "Next Question" at bounding box center [485, 305] width 543 height 38
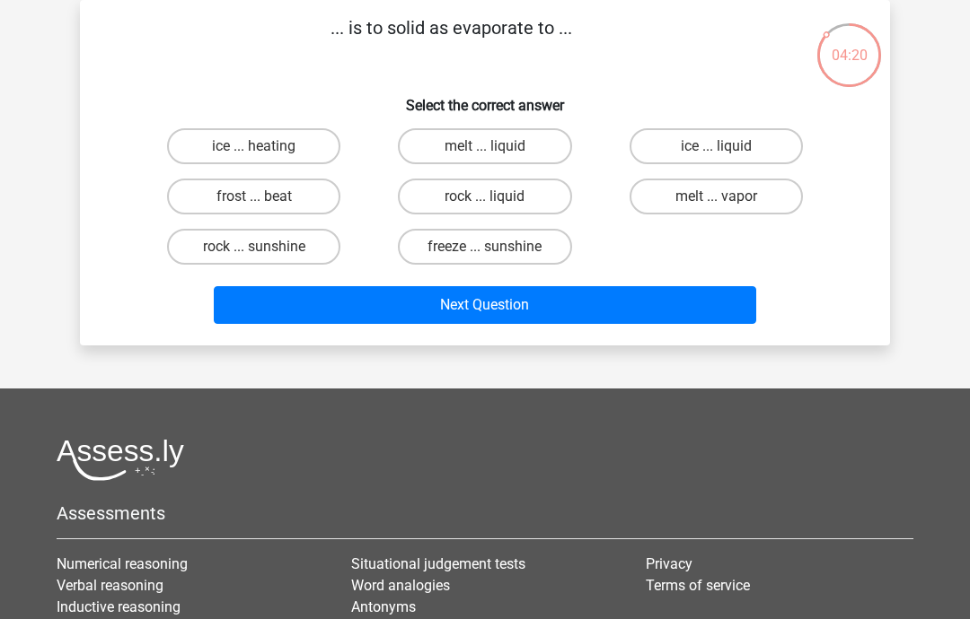
click at [481, 151] on label "melt ... liquid" at bounding box center [484, 146] width 173 height 36
click at [485, 151] on input "melt ... liquid" at bounding box center [491, 152] width 12 height 12
radio input "true"
click at [522, 308] on button "Next Question" at bounding box center [485, 305] width 543 height 38
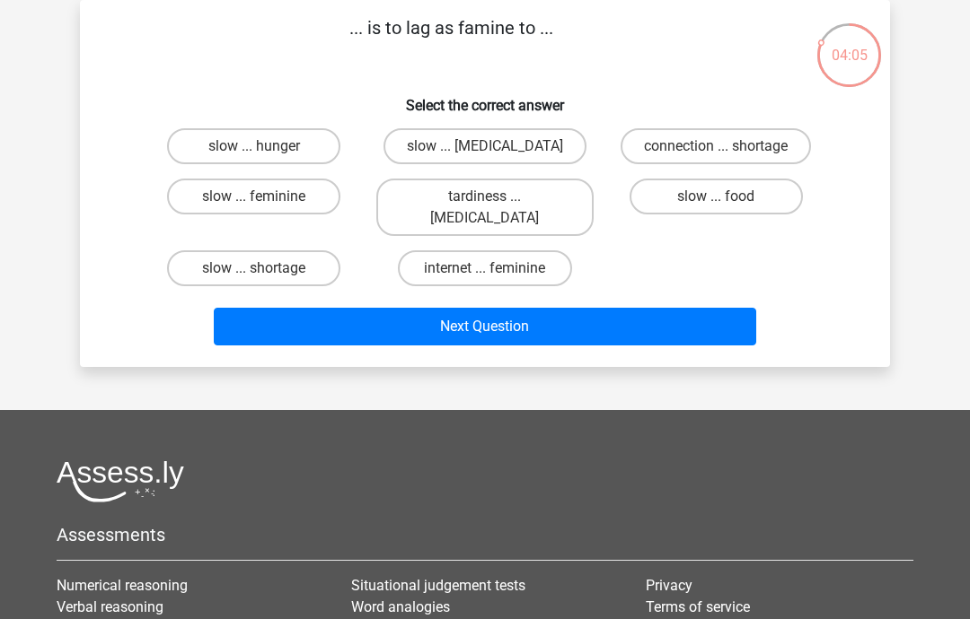
click at [484, 151] on label "slow ... malnutrition" at bounding box center [484, 146] width 203 height 36
click at [485, 151] on input "slow ... malnutrition" at bounding box center [491, 152] width 12 height 12
radio input "true"
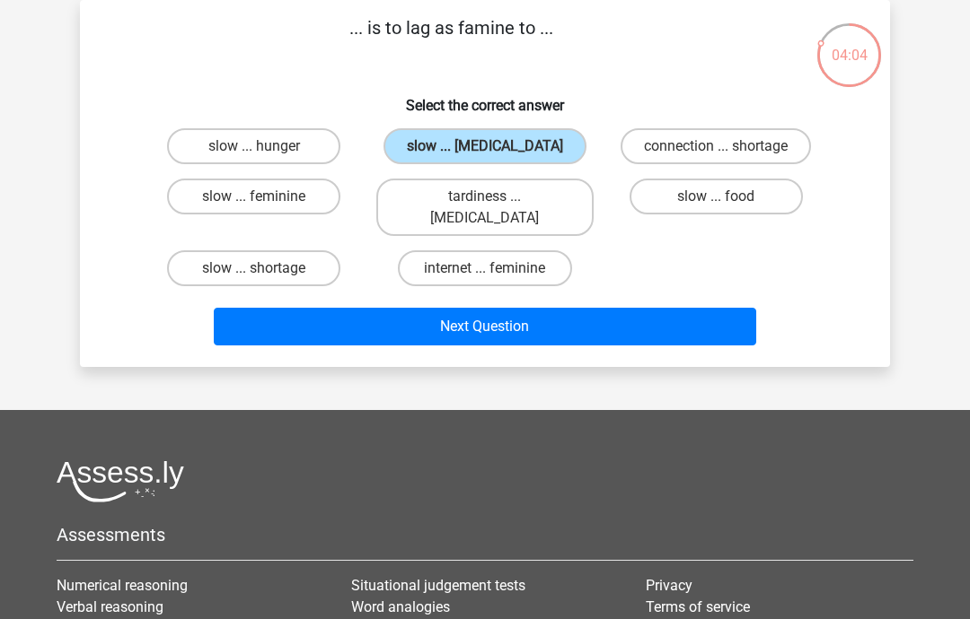
click at [512, 308] on button "Next Question" at bounding box center [485, 327] width 543 height 38
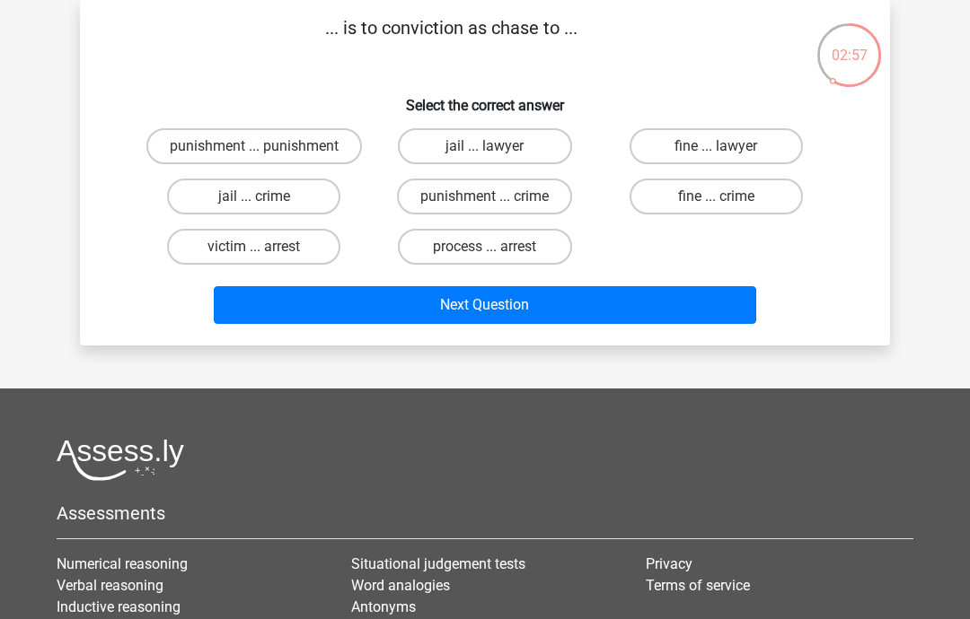
click at [260, 152] on input "punishment ... punishment" at bounding box center [260, 152] width 12 height 12
radio input "true"
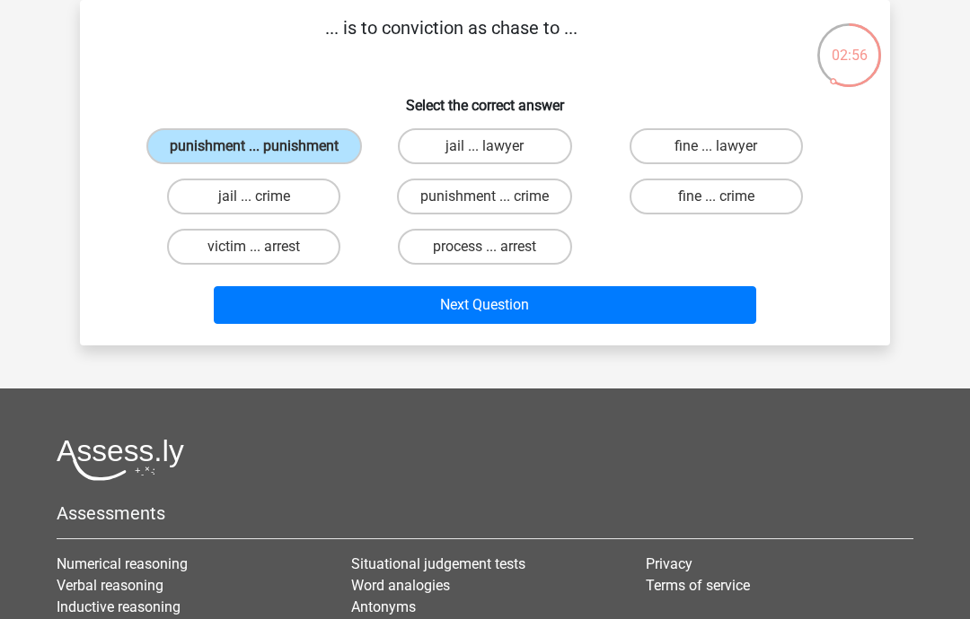
click at [447, 324] on button "Next Question" at bounding box center [485, 305] width 543 height 38
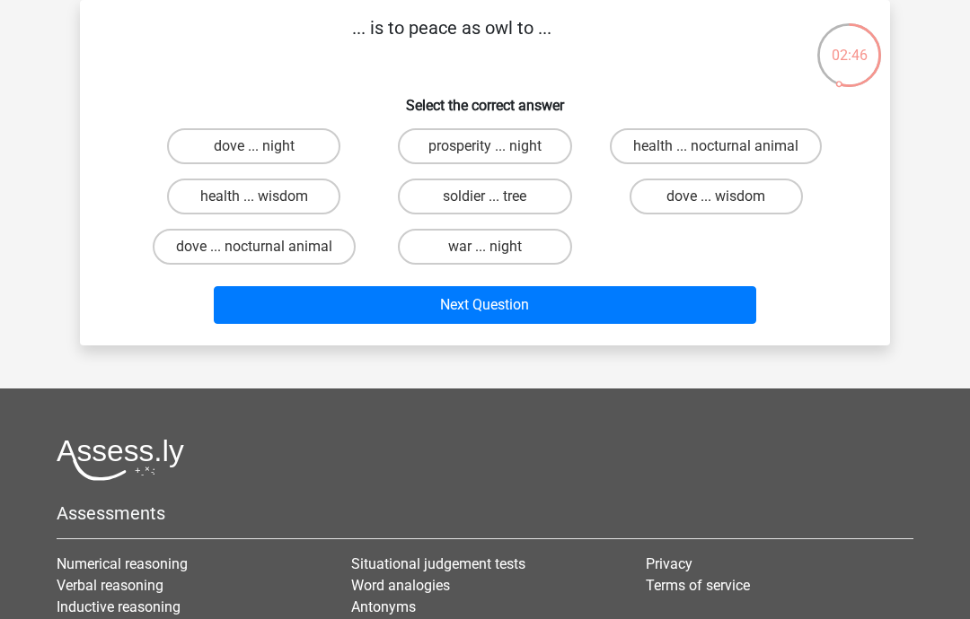
click at [682, 206] on label "dove ... wisdom" at bounding box center [715, 197] width 173 height 36
click at [715, 206] on input "dove ... wisdom" at bounding box center [721, 203] width 12 height 12
radio input "true"
click at [531, 309] on button "Next Question" at bounding box center [485, 305] width 543 height 38
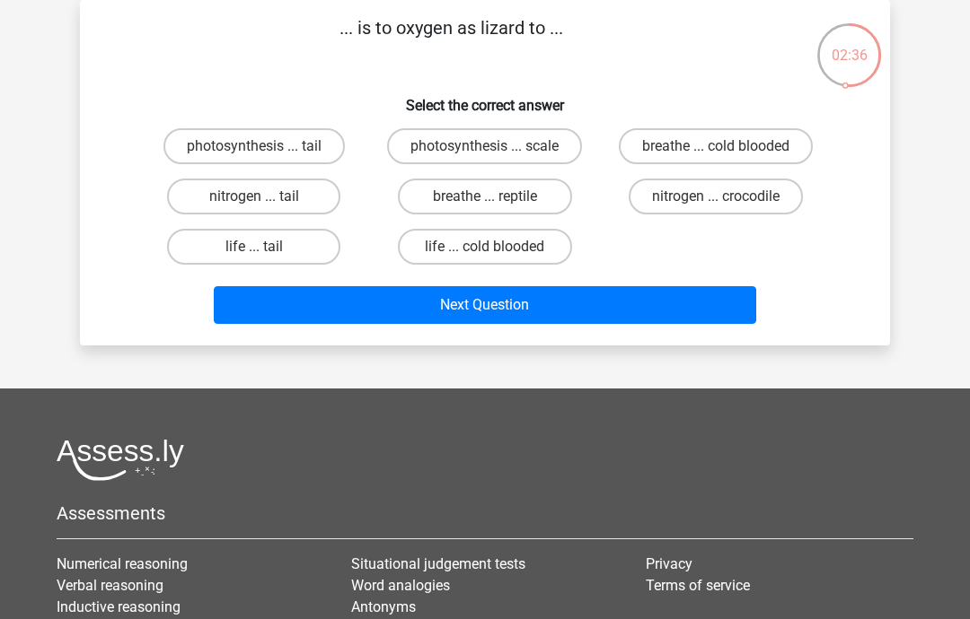
click at [457, 198] on label "breathe ... reptile" at bounding box center [484, 197] width 173 height 36
click at [485, 198] on input "breathe ... reptile" at bounding box center [491, 203] width 12 height 12
radio input "true"
click at [525, 301] on button "Next Question" at bounding box center [485, 305] width 543 height 38
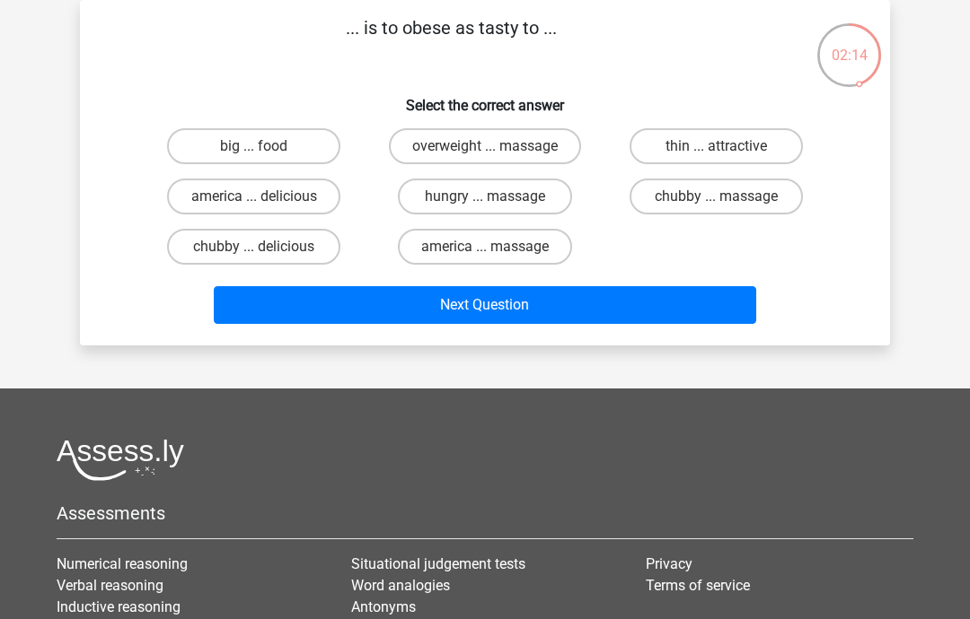
click at [274, 203] on label "america ... delicious" at bounding box center [253, 197] width 173 height 36
click at [266, 203] on input "america ... delicious" at bounding box center [260, 203] width 12 height 12
radio input "true"
click at [261, 148] on input "big ... food" at bounding box center [260, 152] width 12 height 12
radio input "true"
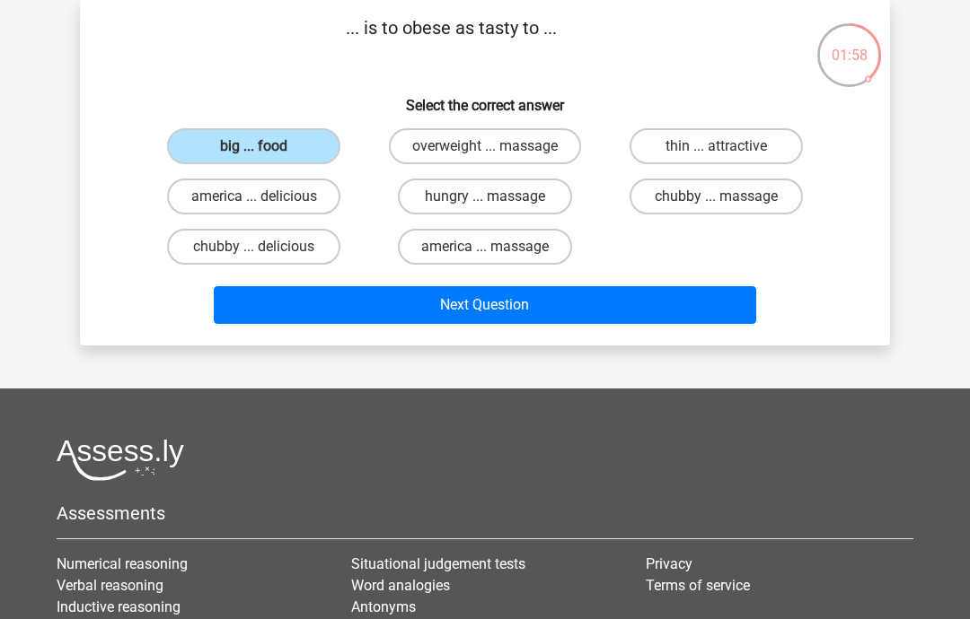
click at [484, 305] on button "Next Question" at bounding box center [485, 305] width 543 height 38
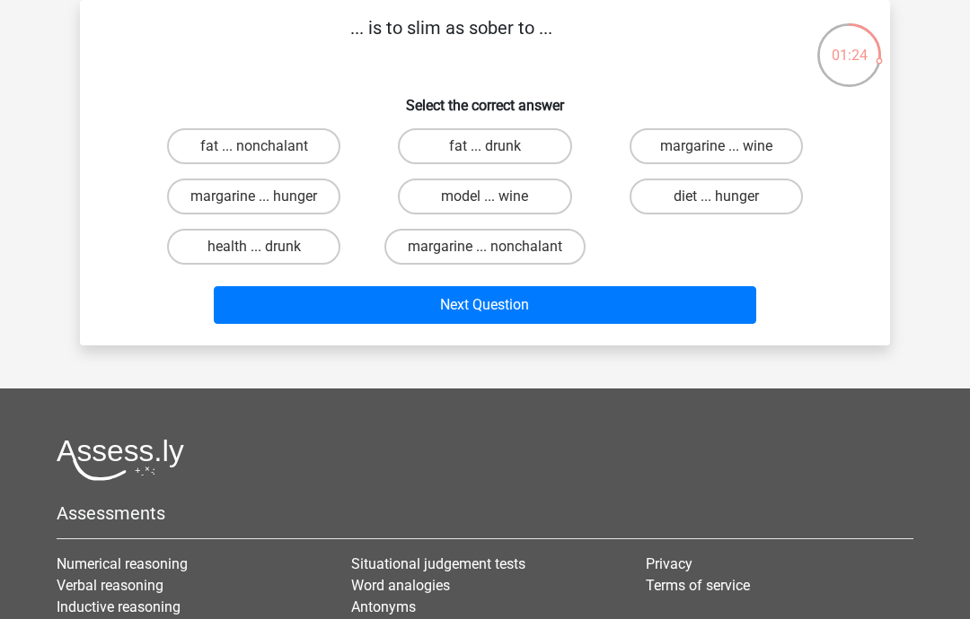
click at [266, 248] on label "health ... drunk" at bounding box center [253, 247] width 173 height 36
click at [266, 248] on input "health ... drunk" at bounding box center [260, 253] width 12 height 12
radio input "true"
click at [430, 304] on button "Next Question" at bounding box center [485, 305] width 543 height 38
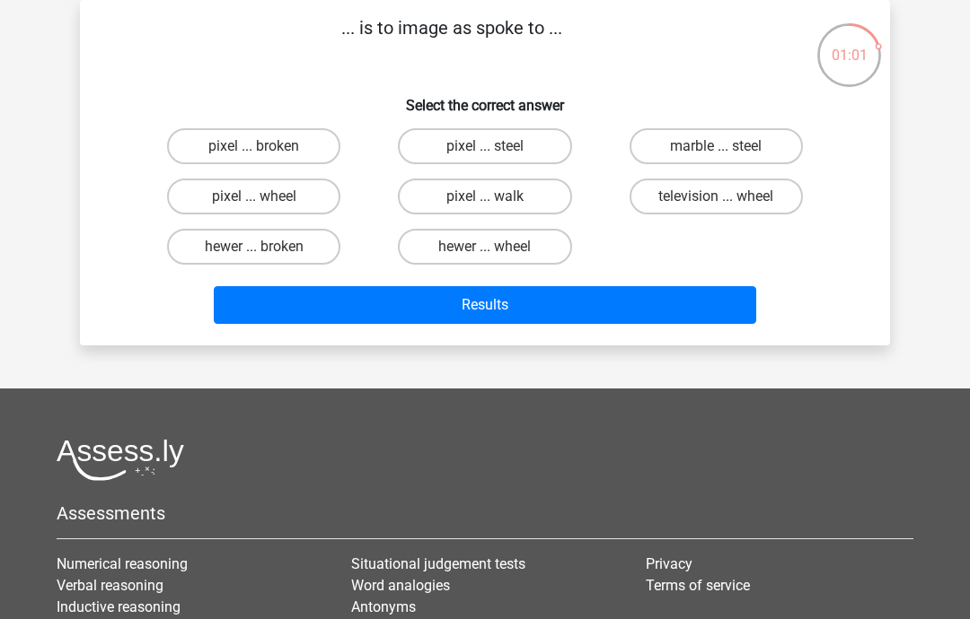
click at [272, 206] on label "pixel ... wheel" at bounding box center [253, 197] width 173 height 36
click at [266, 206] on input "pixel ... wheel" at bounding box center [260, 203] width 12 height 12
radio input "true"
click at [415, 308] on button "Results" at bounding box center [485, 305] width 543 height 38
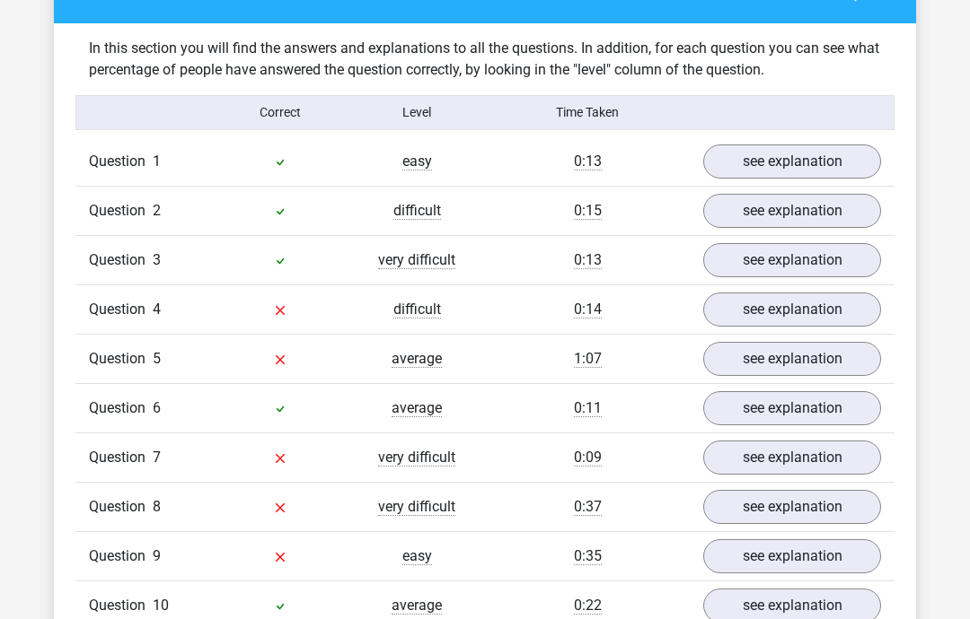
scroll to position [1330, 0]
click at [785, 311] on link "see explanation" at bounding box center [792, 310] width 178 height 34
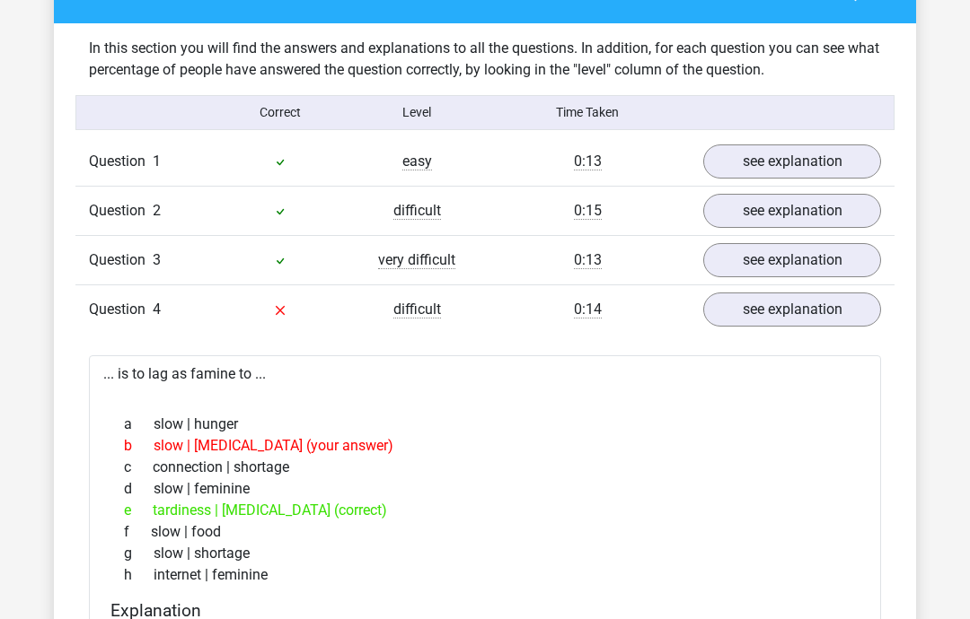
click at [768, 161] on link "see explanation" at bounding box center [792, 162] width 178 height 34
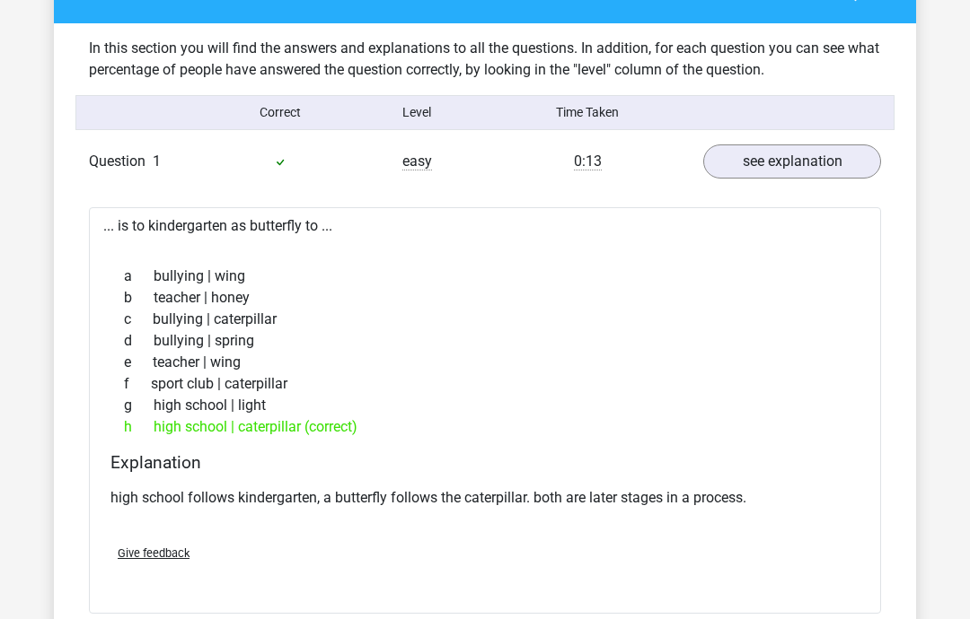
click at [767, 168] on link "see explanation" at bounding box center [792, 162] width 178 height 34
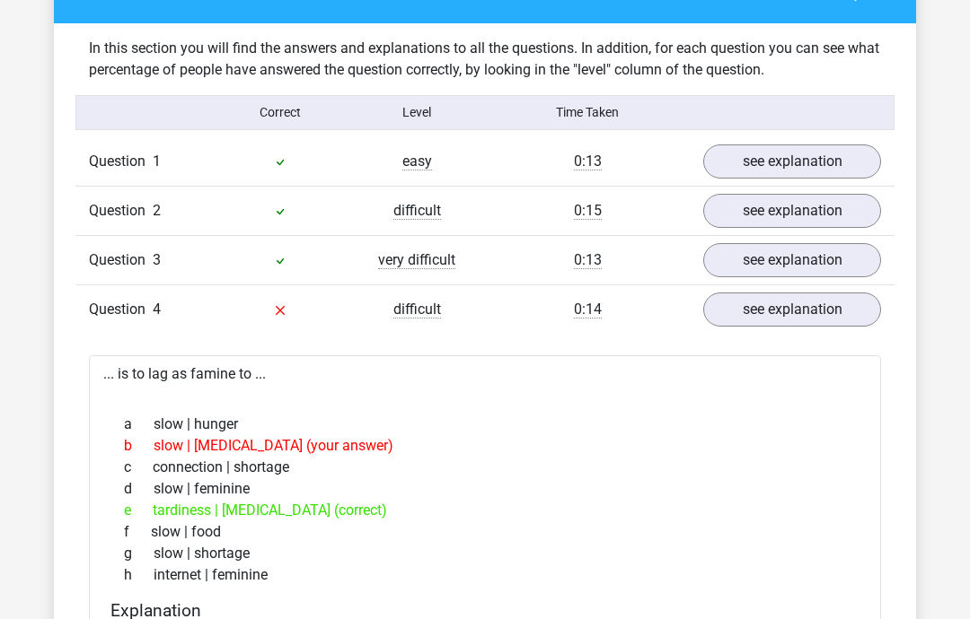
click at [765, 315] on link "see explanation" at bounding box center [792, 310] width 178 height 34
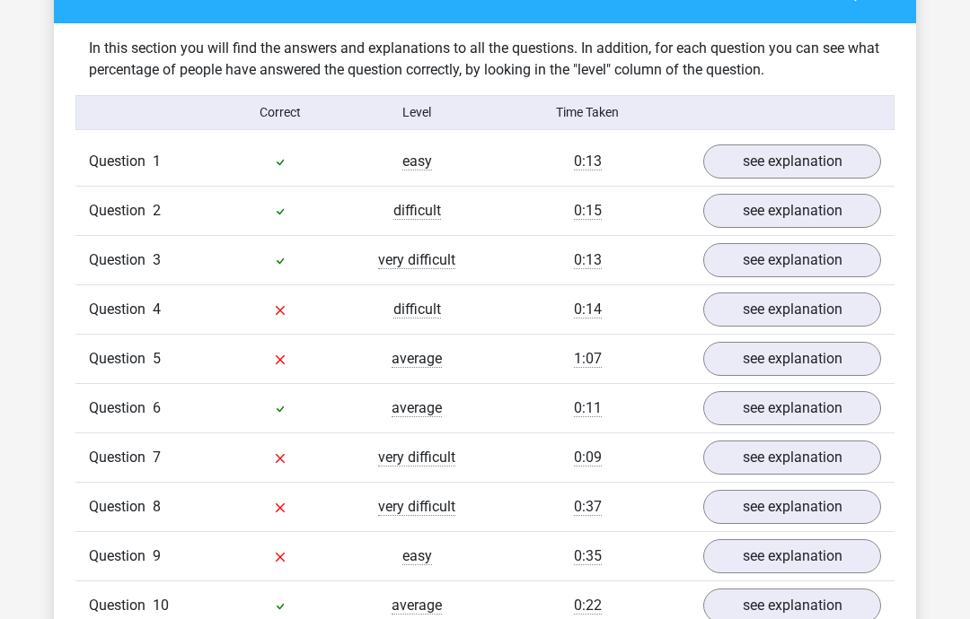
click at [768, 309] on link "see explanation" at bounding box center [792, 310] width 178 height 34
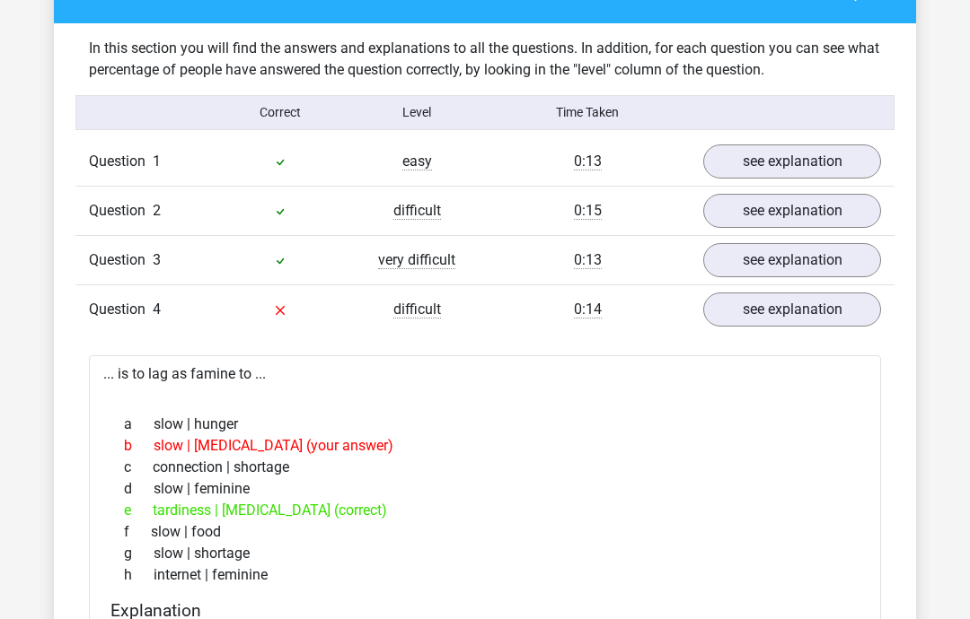
click at [777, 314] on link "see explanation" at bounding box center [792, 310] width 178 height 34
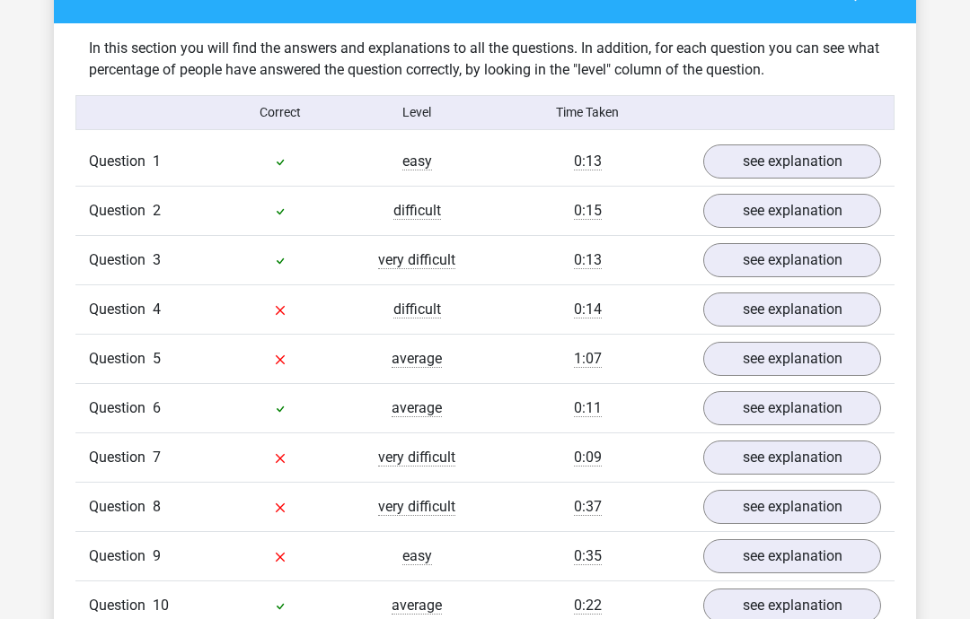
click at [777, 505] on link "see explanation" at bounding box center [792, 507] width 178 height 34
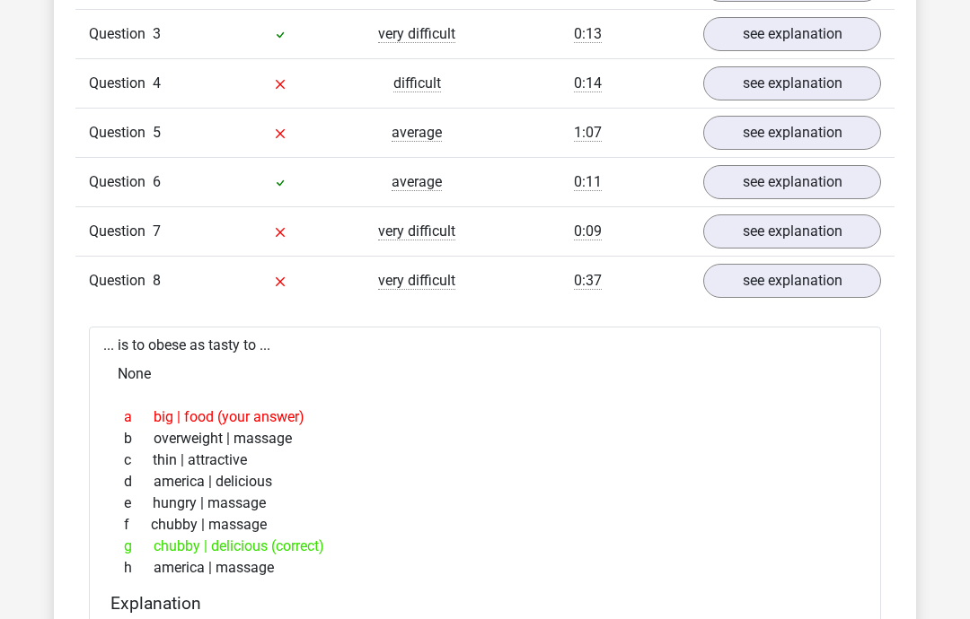
scroll to position [1559, 0]
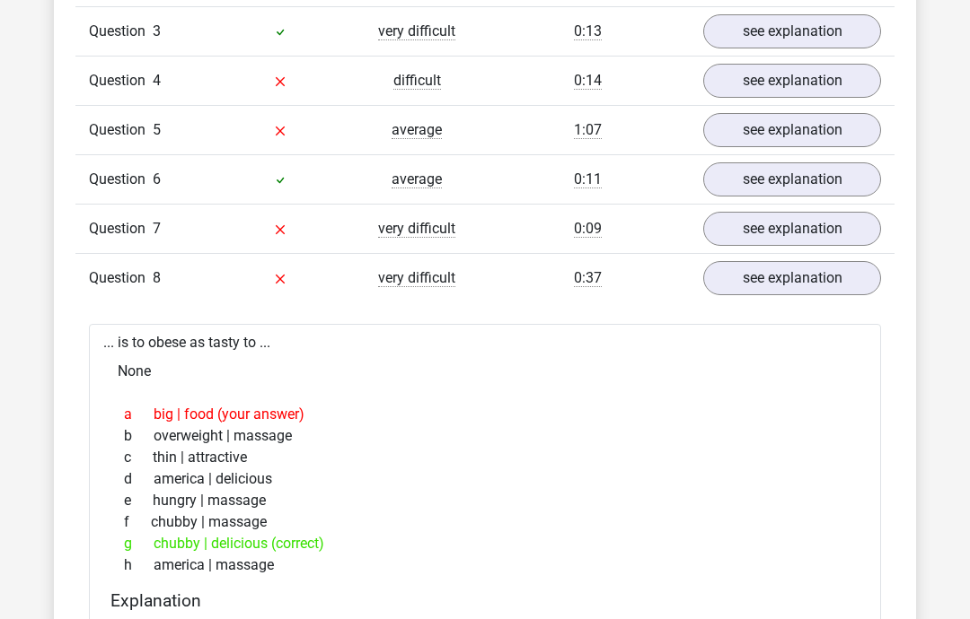
click at [773, 276] on link "see explanation" at bounding box center [792, 278] width 178 height 34
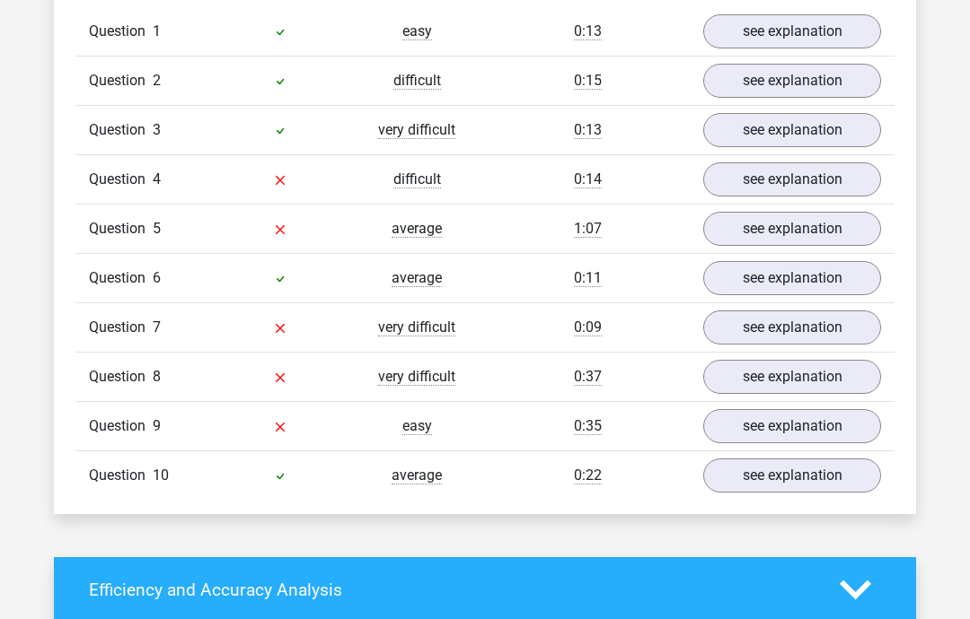
scroll to position [1461, 0]
click at [772, 234] on link "see explanation" at bounding box center [792, 229] width 178 height 34
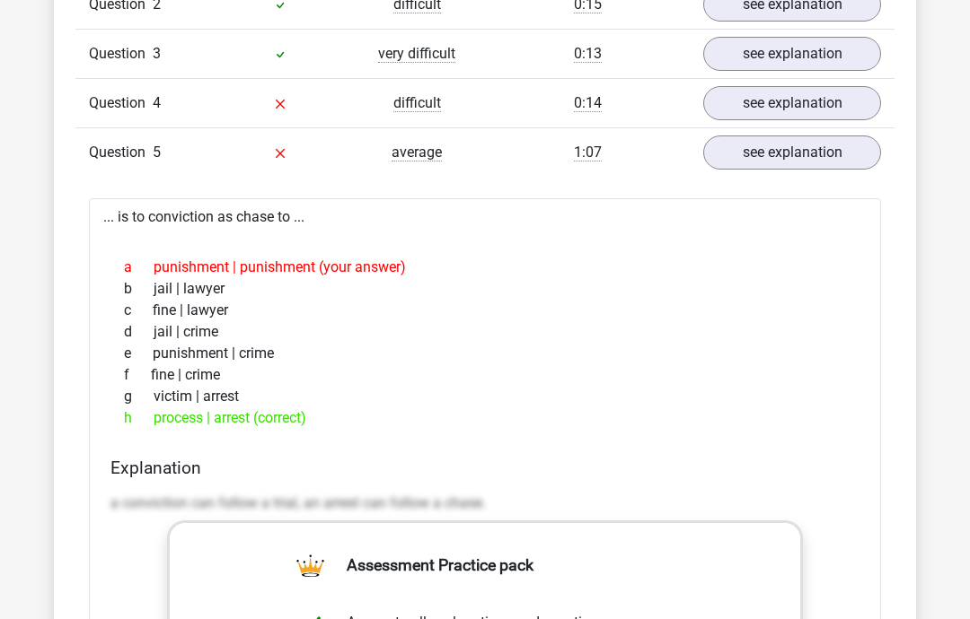
scroll to position [1537, 0]
click at [505, 333] on div "d jail | crime" at bounding box center [484, 332] width 749 height 22
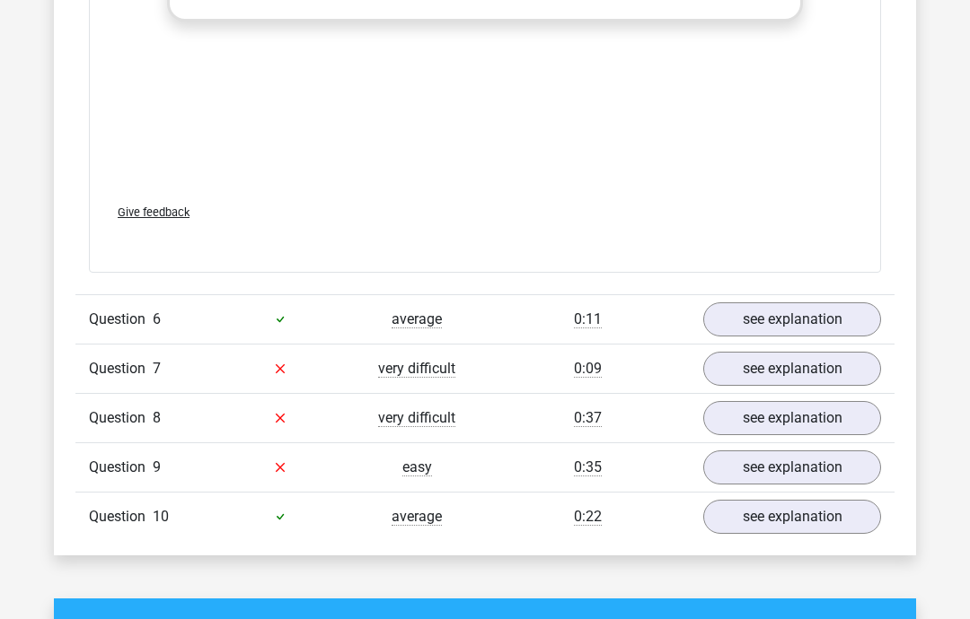
scroll to position [2416, 0]
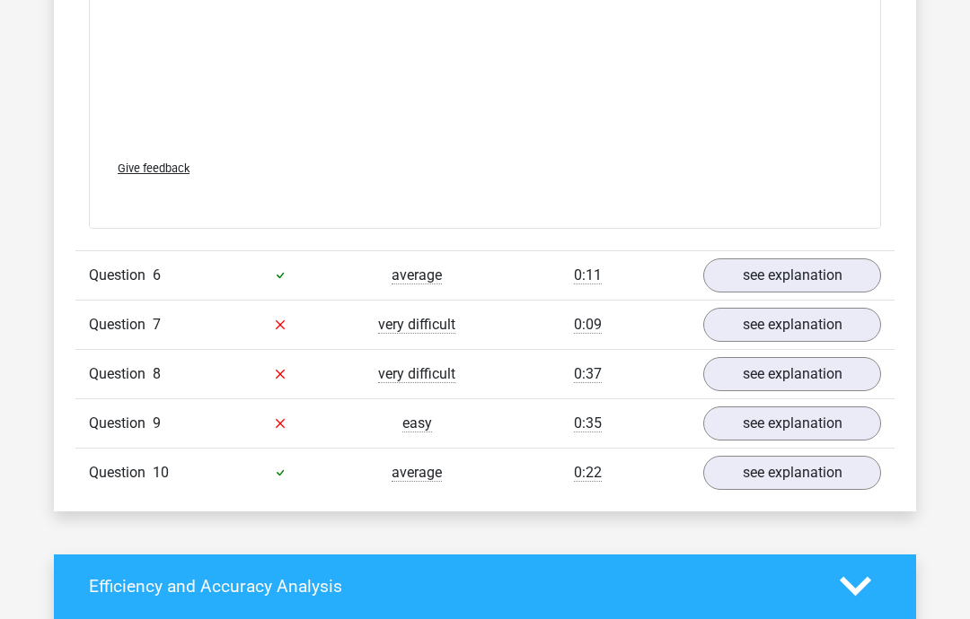
click at [760, 320] on link "see explanation" at bounding box center [792, 325] width 178 height 34
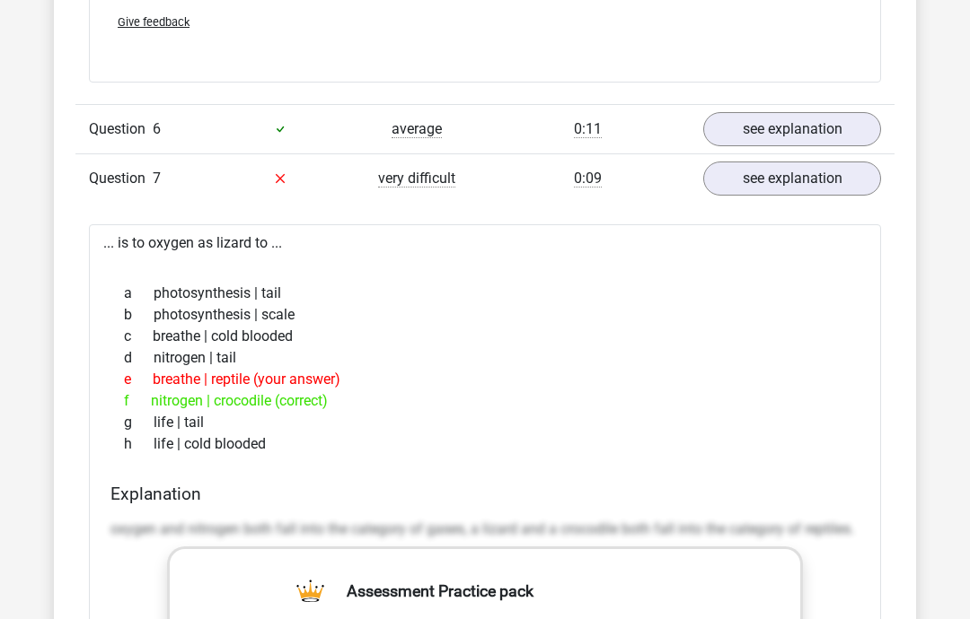
click at [778, 181] on link "see explanation" at bounding box center [792, 179] width 178 height 34
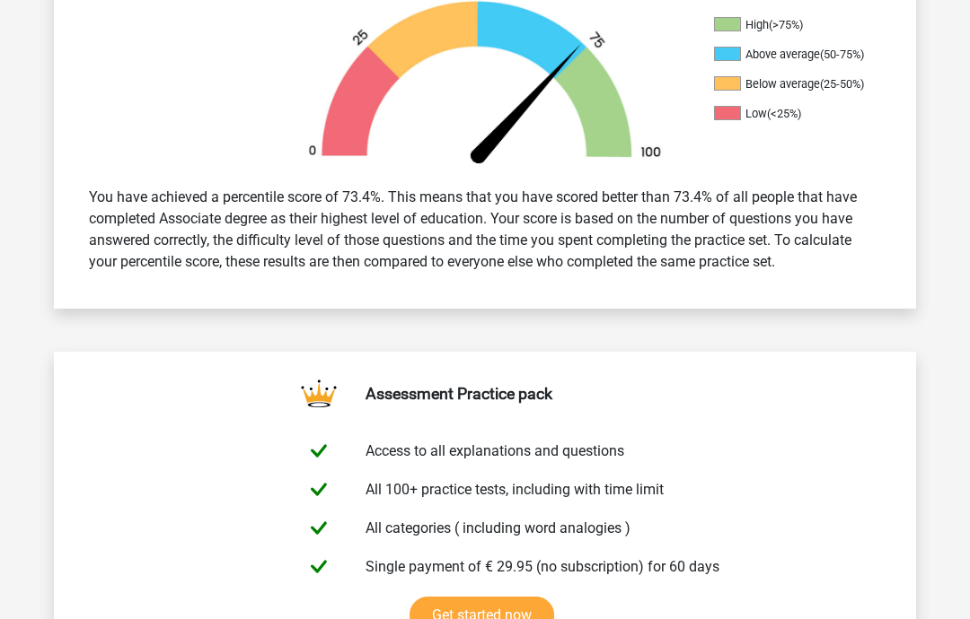
scroll to position [602, 0]
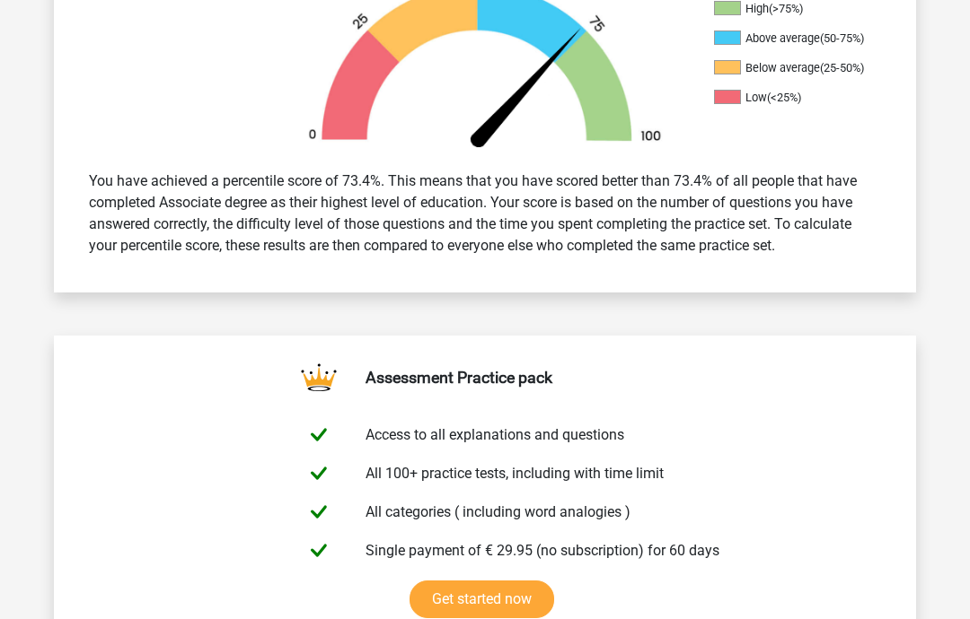
click at [464, 599] on link "Get started now" at bounding box center [481, 600] width 145 height 38
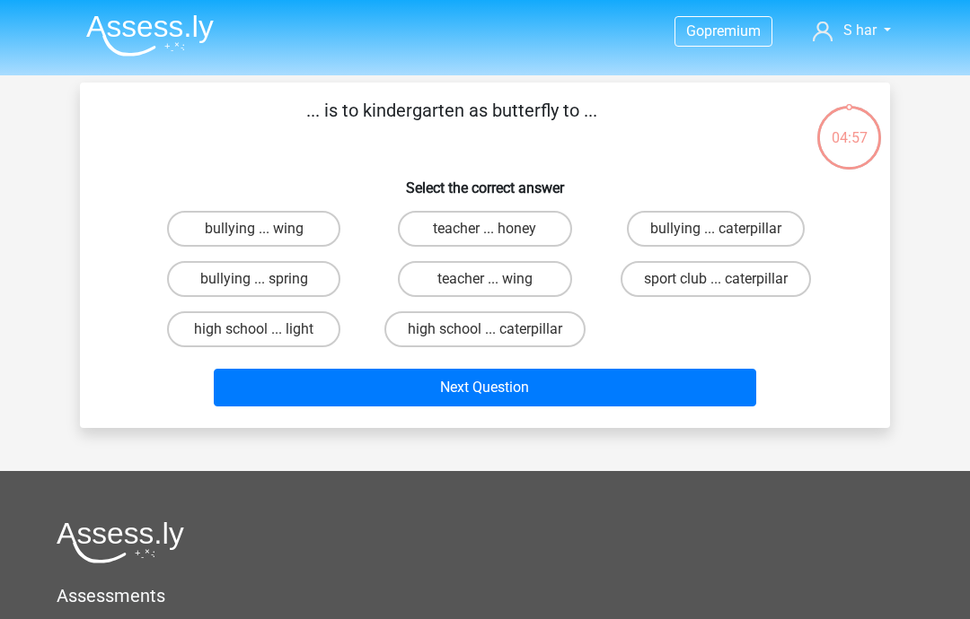
click at [131, 185] on h6 "Select the correct answer" at bounding box center [485, 180] width 752 height 31
click at [469, 336] on label "high school ... caterpillar" at bounding box center [484, 329] width 201 height 36
click at [485, 336] on input "high school ... caterpillar" at bounding box center [491, 335] width 12 height 12
radio input "true"
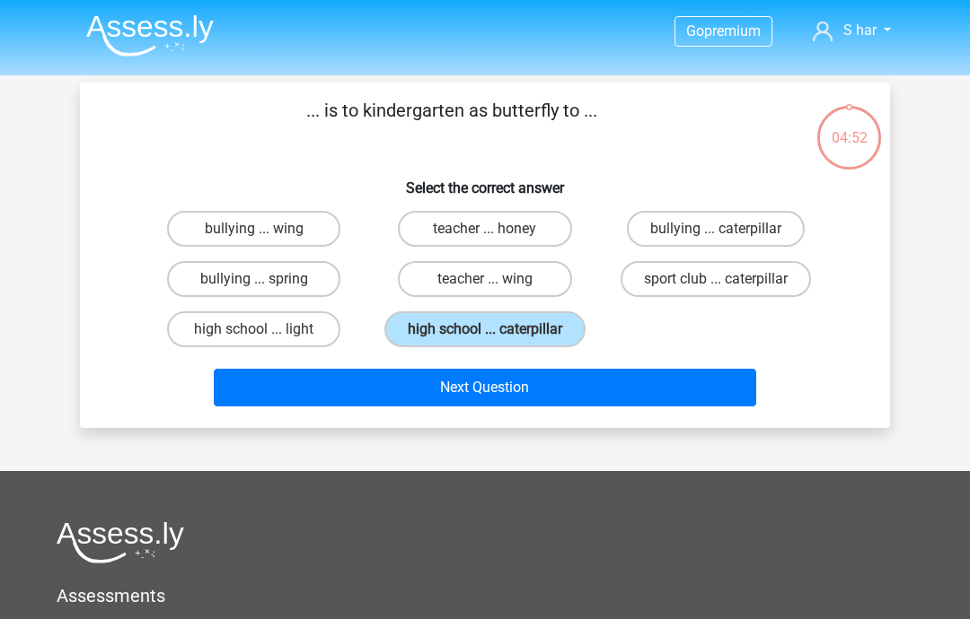
click at [434, 379] on button "Next Question" at bounding box center [485, 388] width 543 height 38
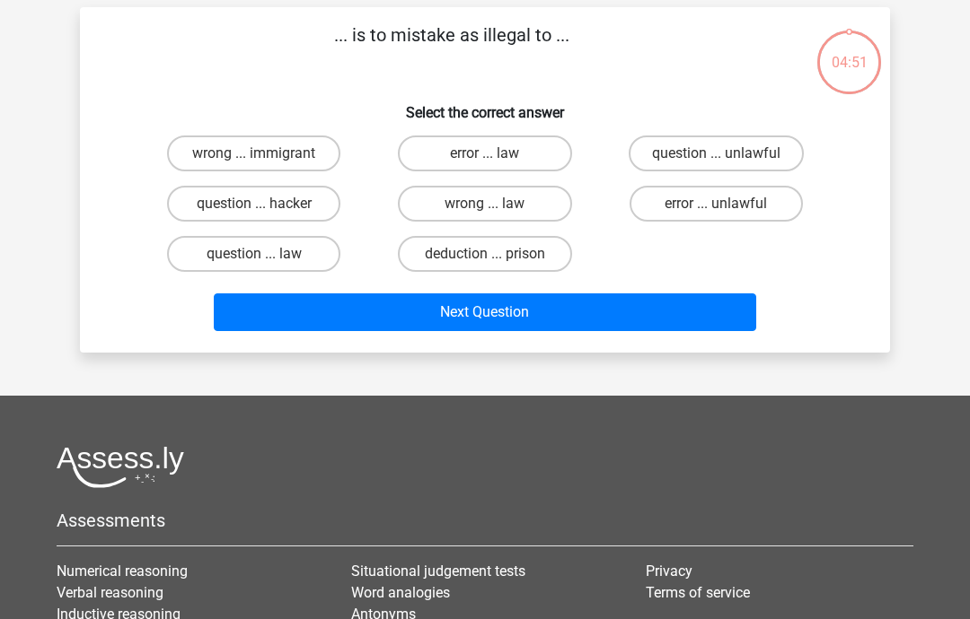
scroll to position [83, 0]
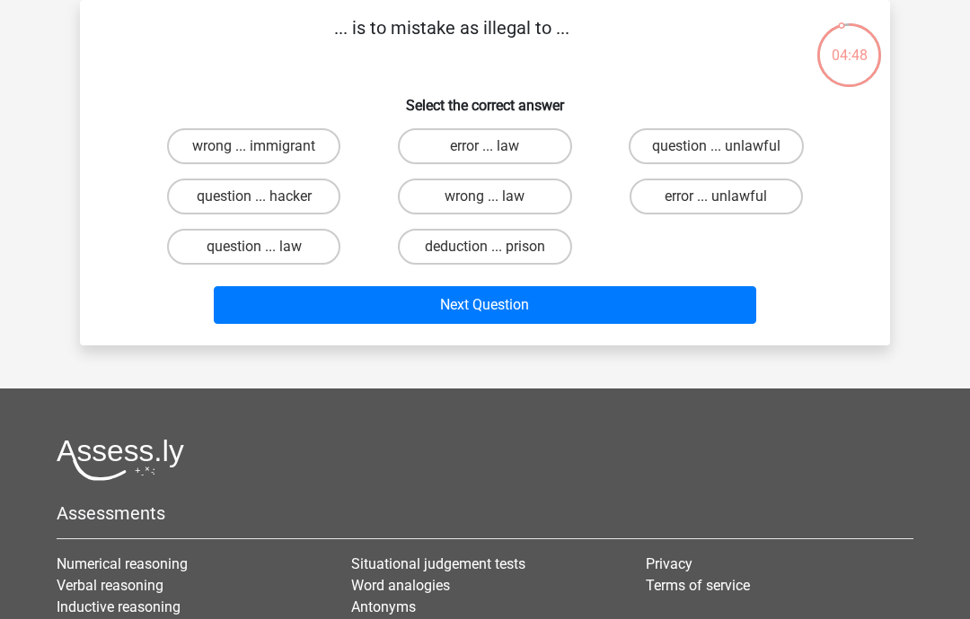
click at [380, 302] on button "Next Question" at bounding box center [485, 305] width 543 height 38
click at [624, 82] on div "... is to mistake as illegal to ... Select the correct answer wrong ... immigra…" at bounding box center [484, 172] width 795 height 317
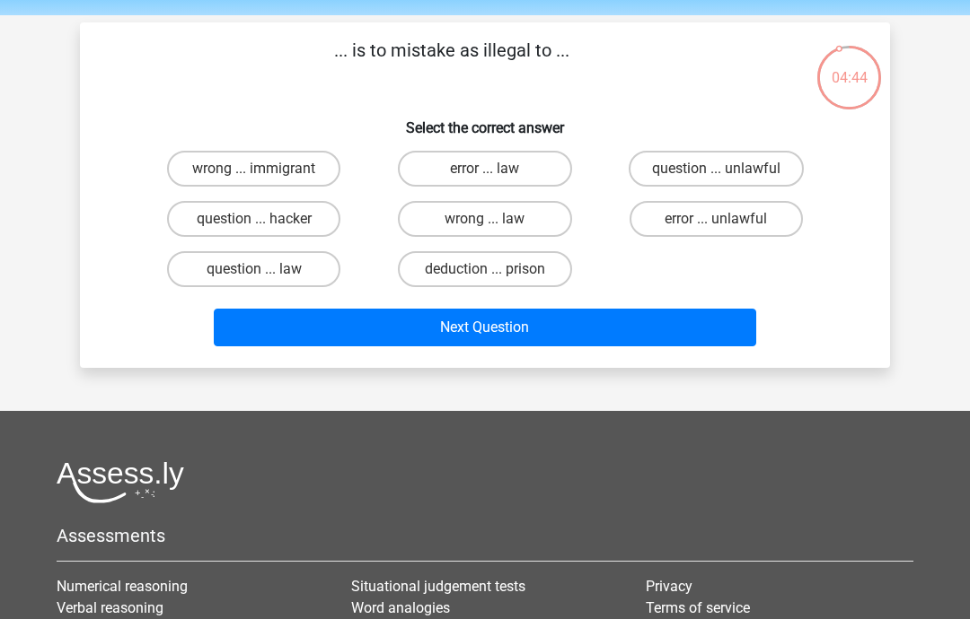
scroll to position [15, 0]
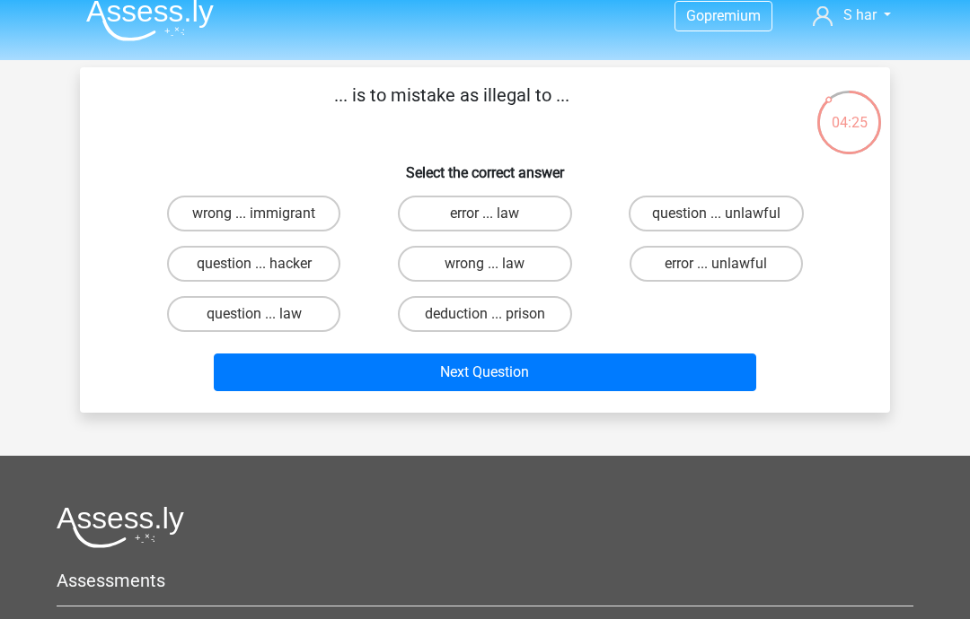
click at [678, 256] on label "error ... unlawful" at bounding box center [715, 264] width 173 height 36
click at [715, 264] on input "error ... unlawful" at bounding box center [721, 270] width 12 height 12
radio input "true"
click at [562, 373] on button "Next Question" at bounding box center [485, 373] width 543 height 38
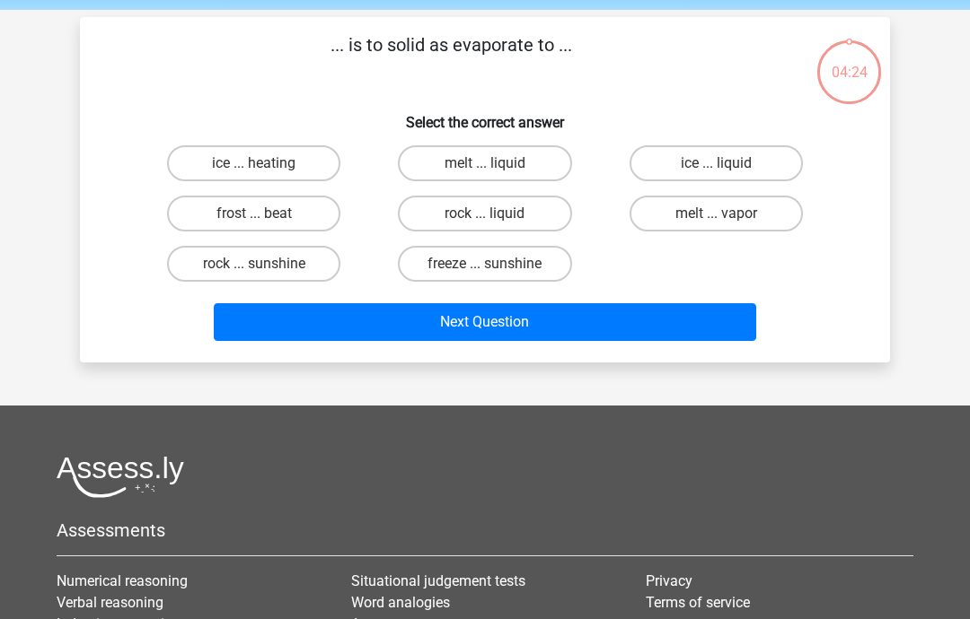
scroll to position [83, 0]
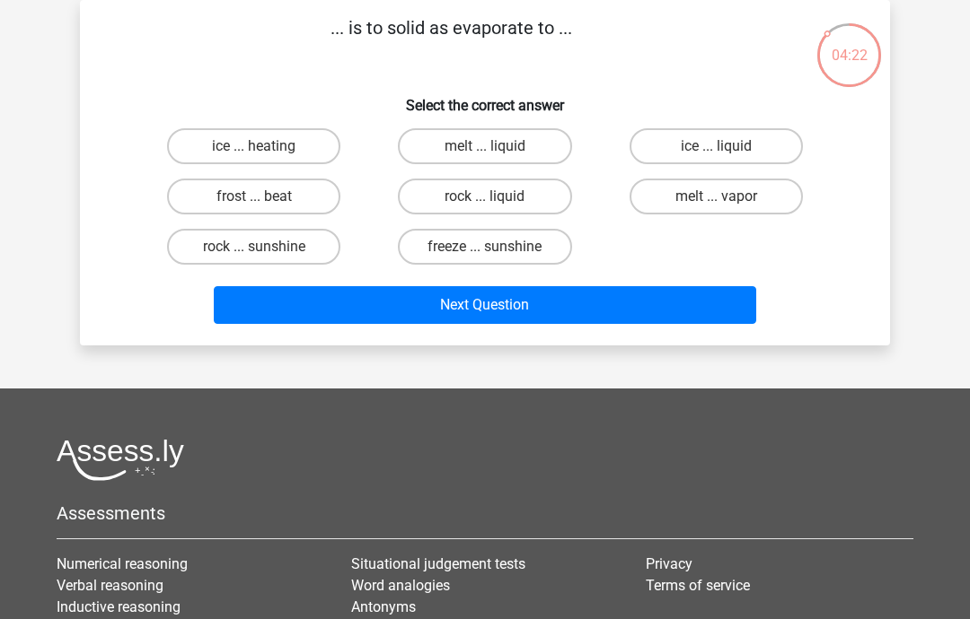
click at [541, 307] on button "Next Question" at bounding box center [485, 305] width 543 height 38
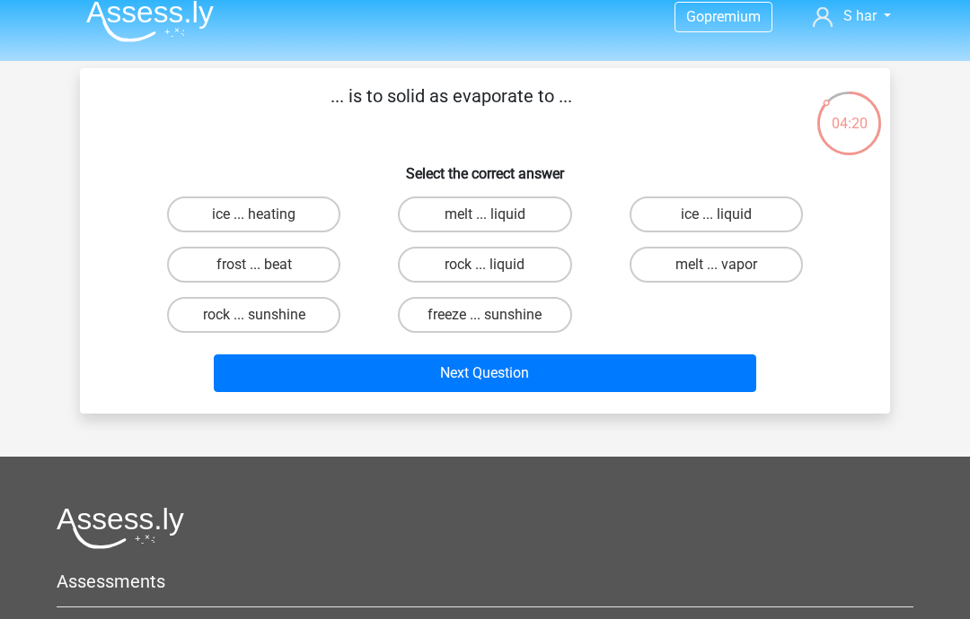
scroll to position [0, 0]
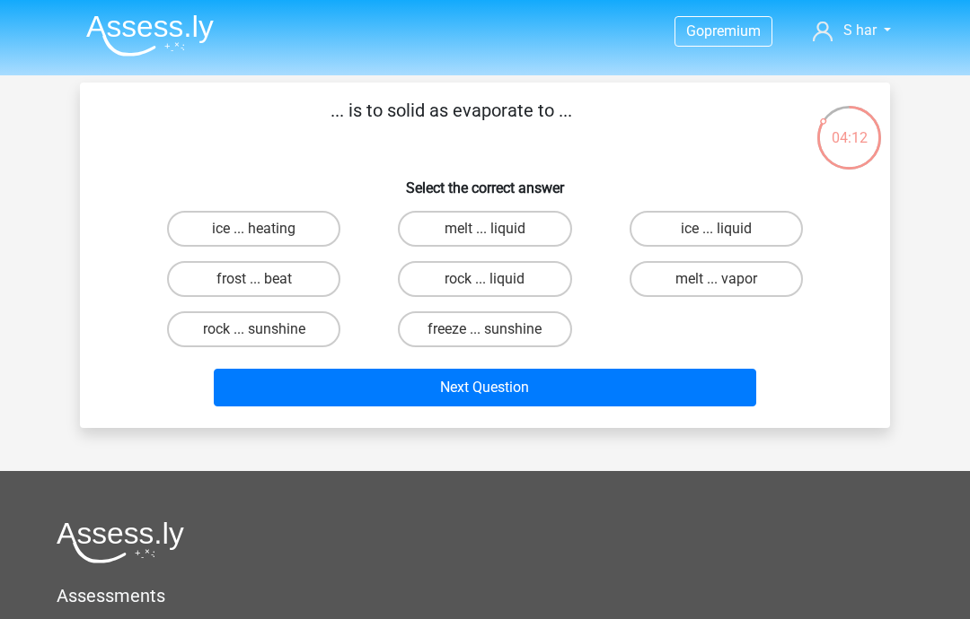
click at [513, 228] on label "melt ... liquid" at bounding box center [484, 229] width 173 height 36
click at [496, 229] on input "melt ... liquid" at bounding box center [491, 235] width 12 height 12
radio input "true"
click at [501, 390] on button "Next Question" at bounding box center [485, 388] width 543 height 38
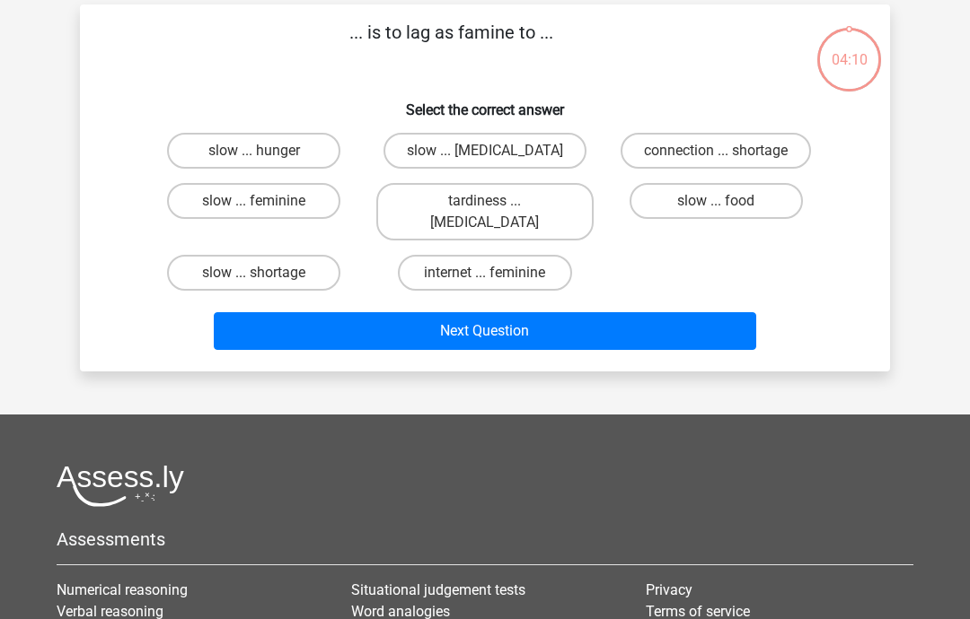
scroll to position [83, 0]
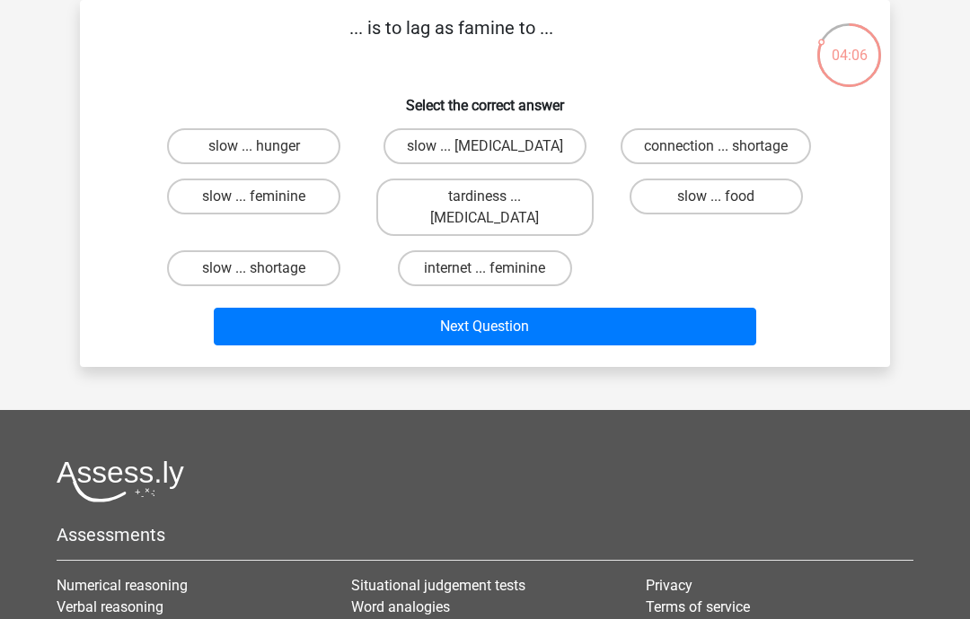
click at [514, 207] on label "tardiness ... [MEDICAL_DATA]" at bounding box center [484, 207] width 216 height 57
click at [496, 207] on input "tardiness ... [MEDICAL_DATA]" at bounding box center [491, 203] width 12 height 12
radio input "true"
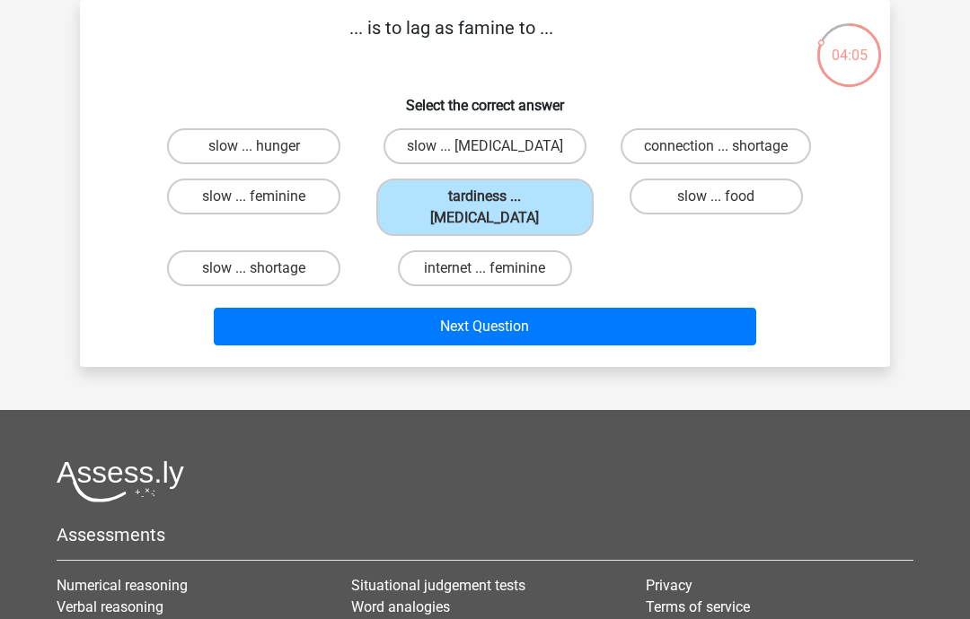
click at [502, 311] on button "Next Question" at bounding box center [485, 327] width 543 height 38
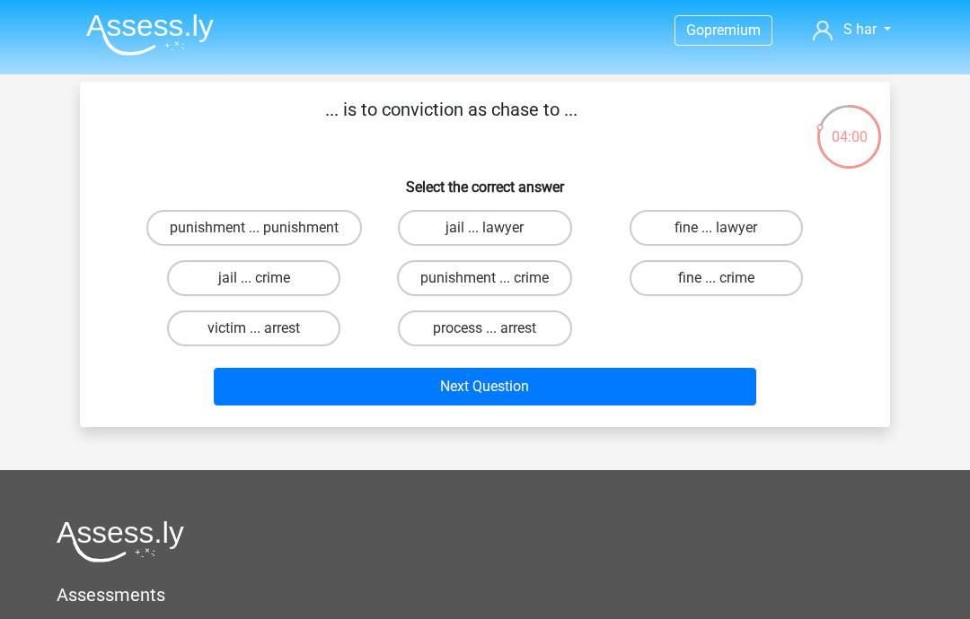
scroll to position [4, 0]
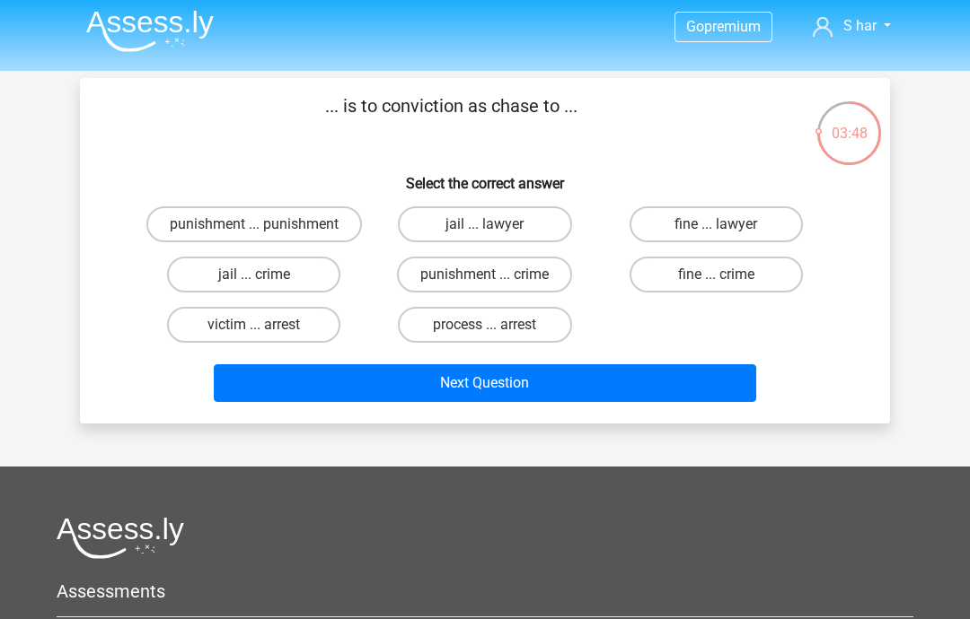
click at [487, 325] on label "process ... arrest" at bounding box center [484, 325] width 173 height 36
click at [487, 325] on input "process ... arrest" at bounding box center [491, 331] width 12 height 12
radio input "true"
click at [476, 388] on button "Next Question" at bounding box center [485, 383] width 543 height 38
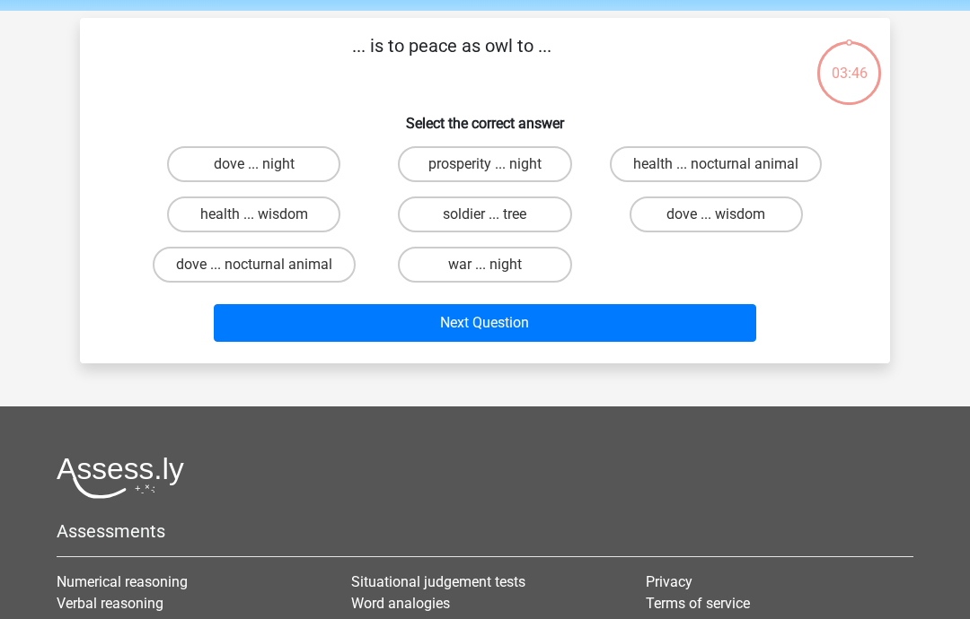
scroll to position [83, 0]
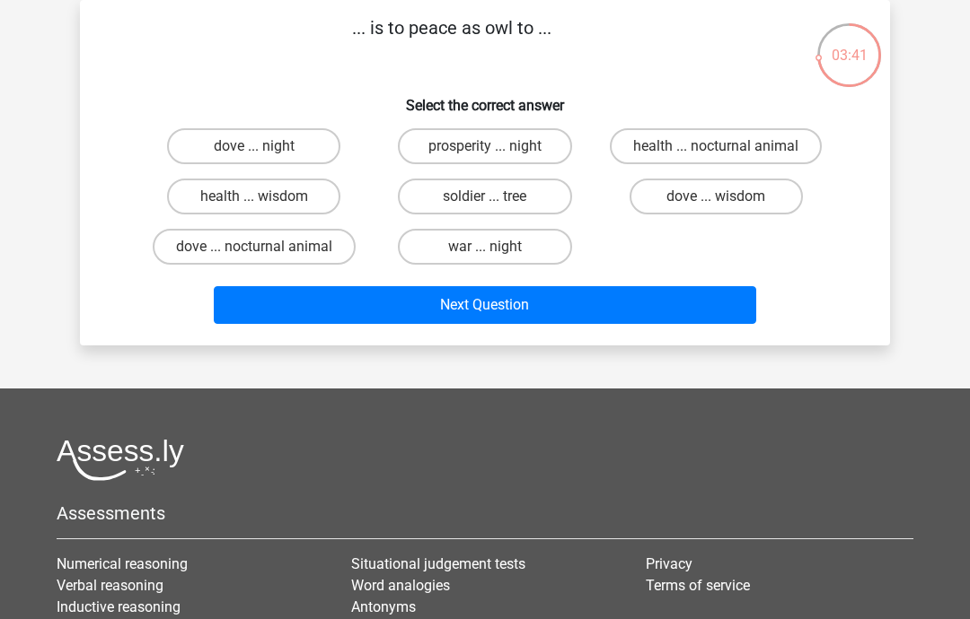
click at [702, 197] on label "dove ... wisdom" at bounding box center [715, 197] width 173 height 36
click at [715, 197] on input "dove ... wisdom" at bounding box center [721, 203] width 12 height 12
radio input "true"
click at [551, 310] on button "Next Question" at bounding box center [485, 305] width 543 height 38
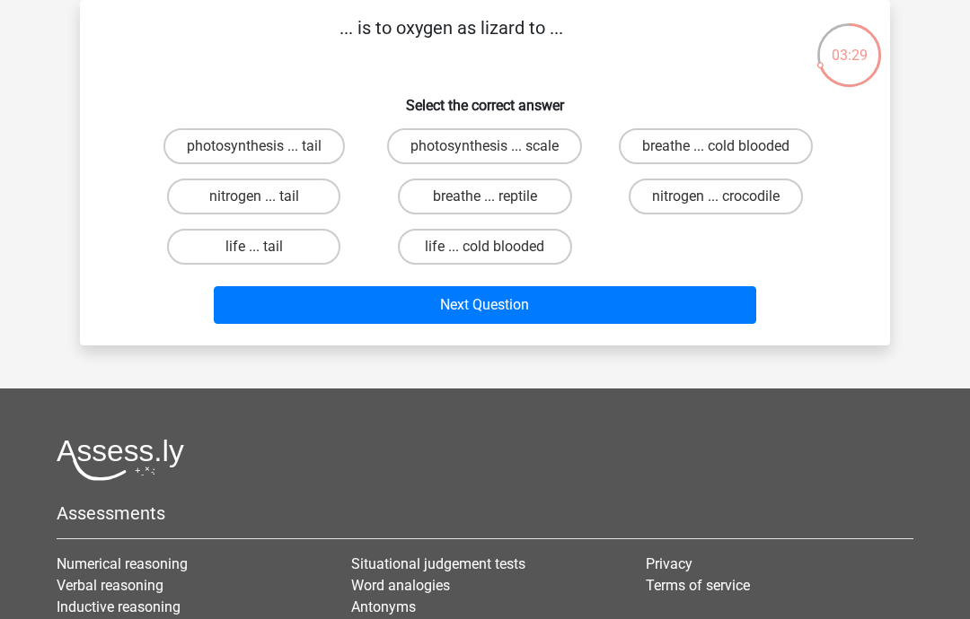
click at [677, 206] on label "nitrogen ... crocodile" at bounding box center [715, 197] width 174 height 36
click at [715, 206] on input "nitrogen ... crocodile" at bounding box center [721, 203] width 12 height 12
radio input "true"
click at [531, 302] on button "Next Question" at bounding box center [485, 305] width 543 height 38
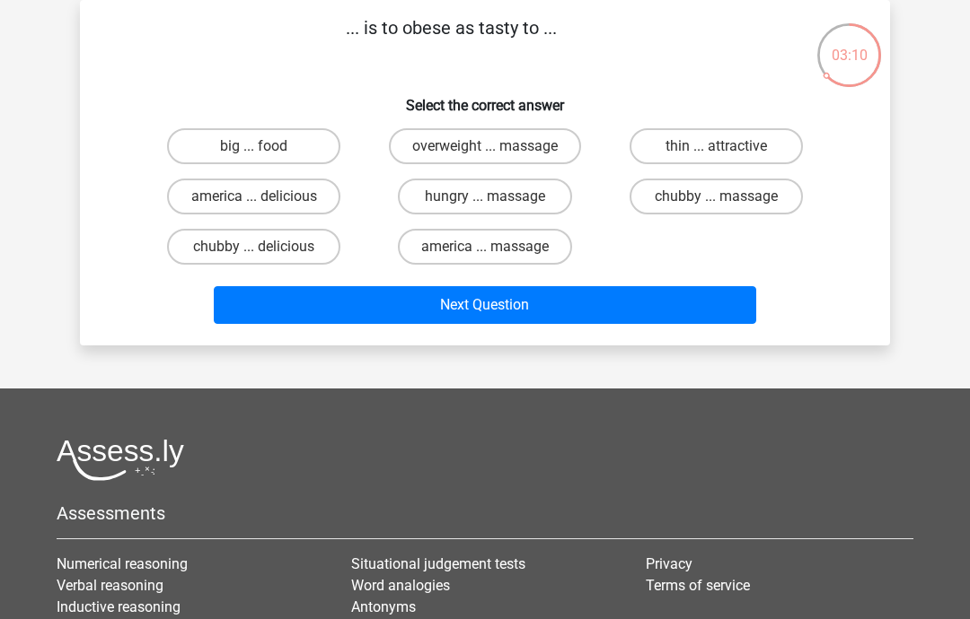
click at [276, 257] on label "chubby ... delicious" at bounding box center [253, 247] width 173 height 36
click at [266, 257] on input "chubby ... delicious" at bounding box center [260, 253] width 12 height 12
radio input "true"
click at [371, 324] on button "Next Question" at bounding box center [485, 305] width 543 height 38
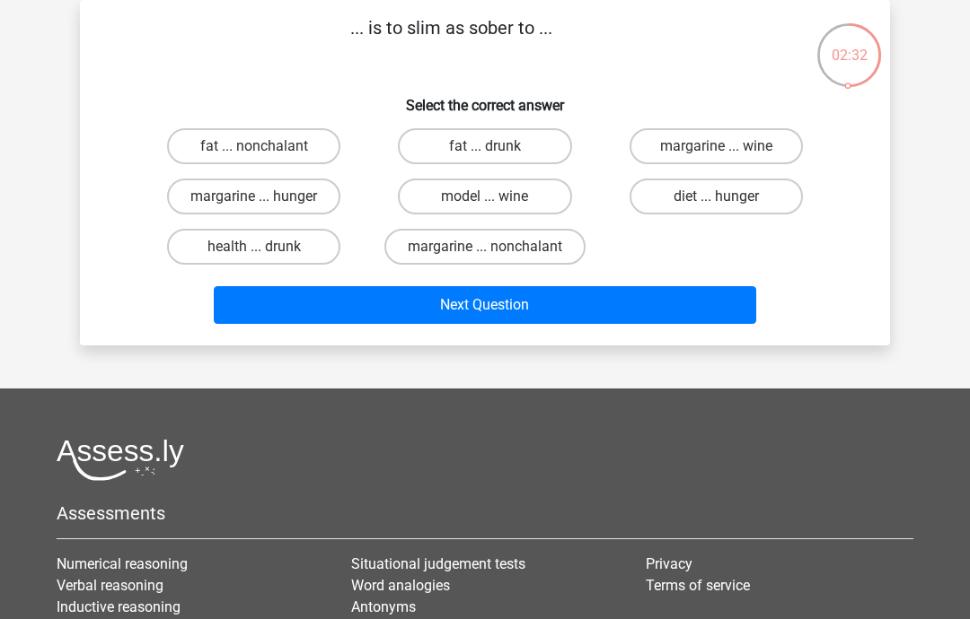
click at [287, 255] on label "health ... drunk" at bounding box center [253, 247] width 173 height 36
click at [266, 255] on input "health ... drunk" at bounding box center [260, 253] width 12 height 12
radio input "true"
click at [387, 306] on button "Next Question" at bounding box center [485, 305] width 543 height 38
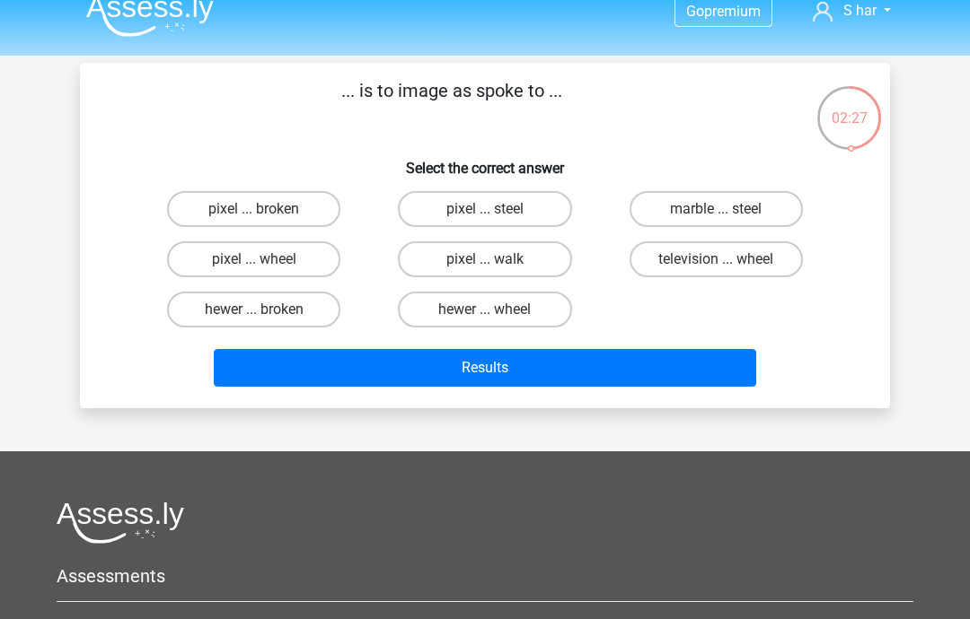
scroll to position [45, 0]
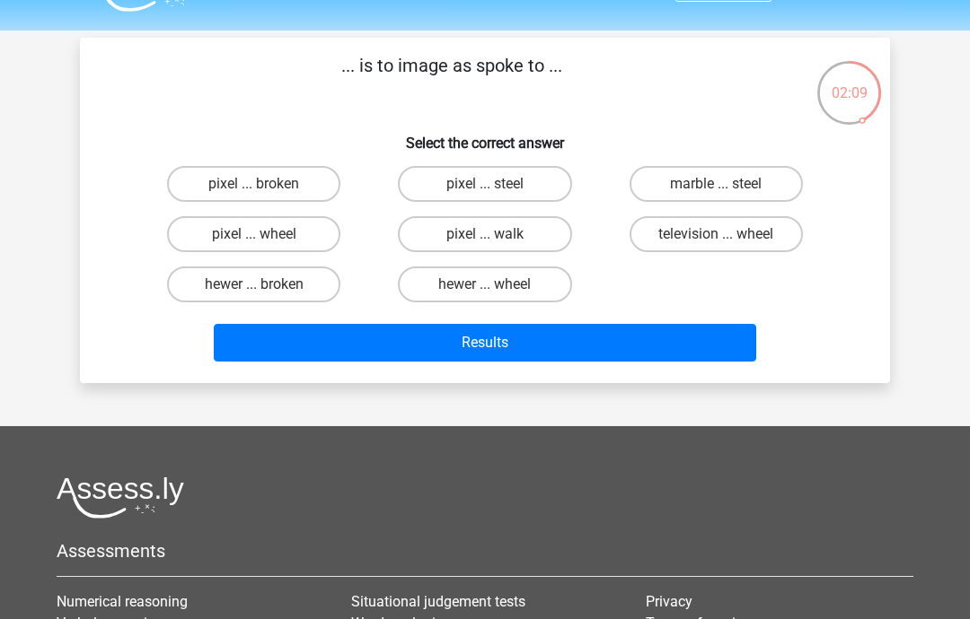
click at [698, 251] on label "television ... wheel" at bounding box center [715, 234] width 173 height 36
click at [715, 246] on input "television ... wheel" at bounding box center [721, 240] width 12 height 12
radio input "true"
click at [531, 346] on button "Results" at bounding box center [485, 343] width 543 height 38
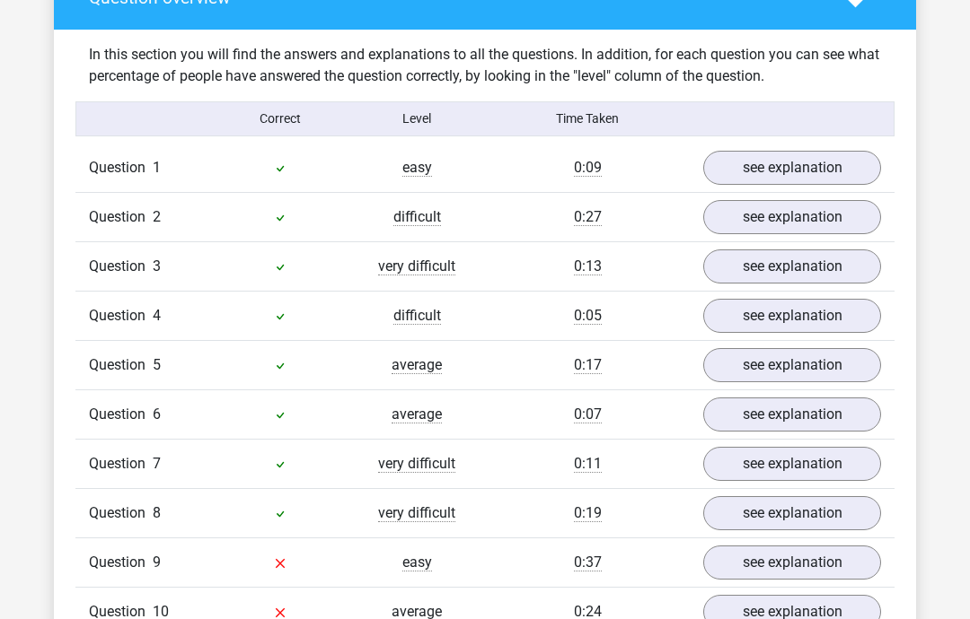
scroll to position [1325, 0]
click at [765, 558] on link "see explanation" at bounding box center [792, 562] width 178 height 34
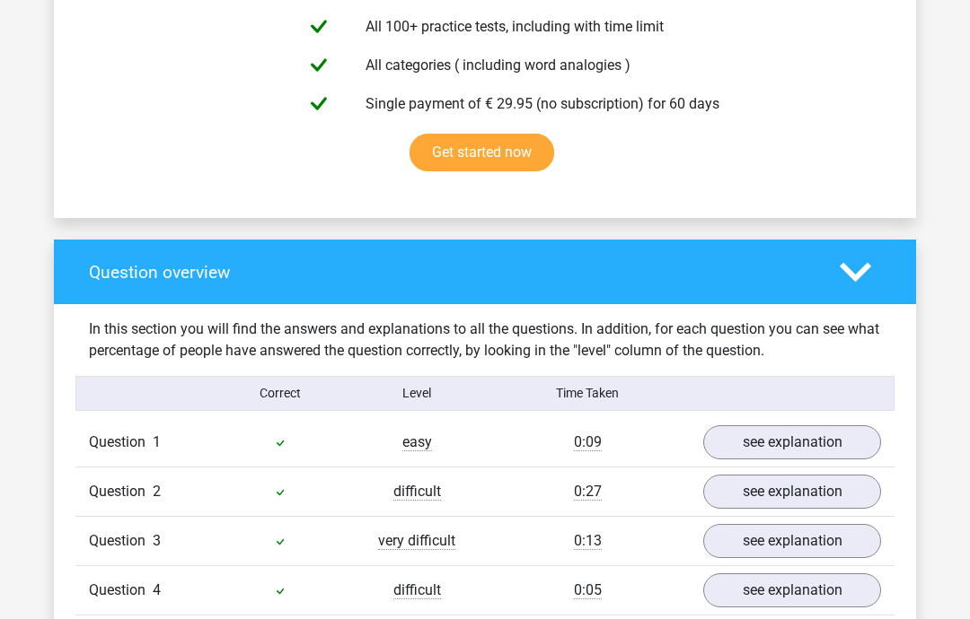
scroll to position [1049, 0]
